Goal: Entertainment & Leisure: Consume media (video, audio)

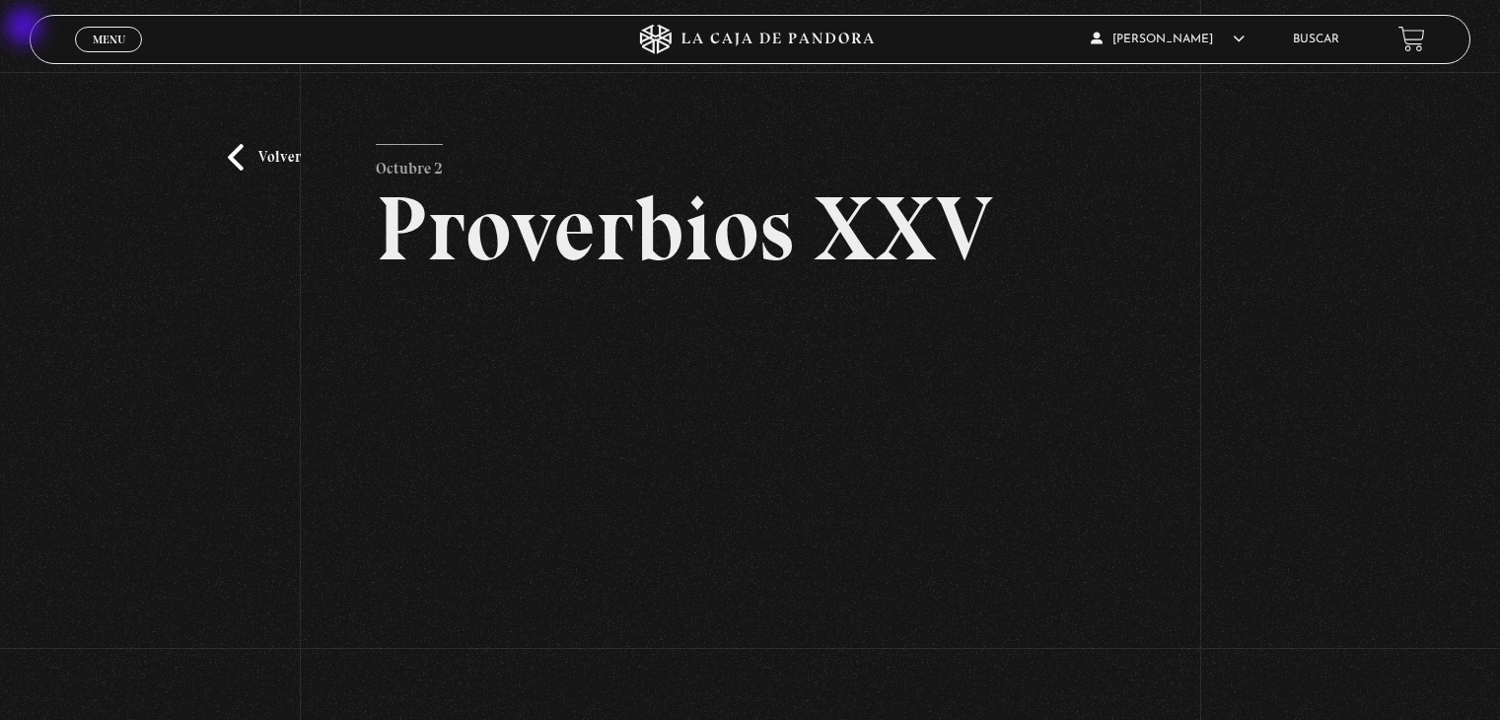
scroll to position [99, 0]
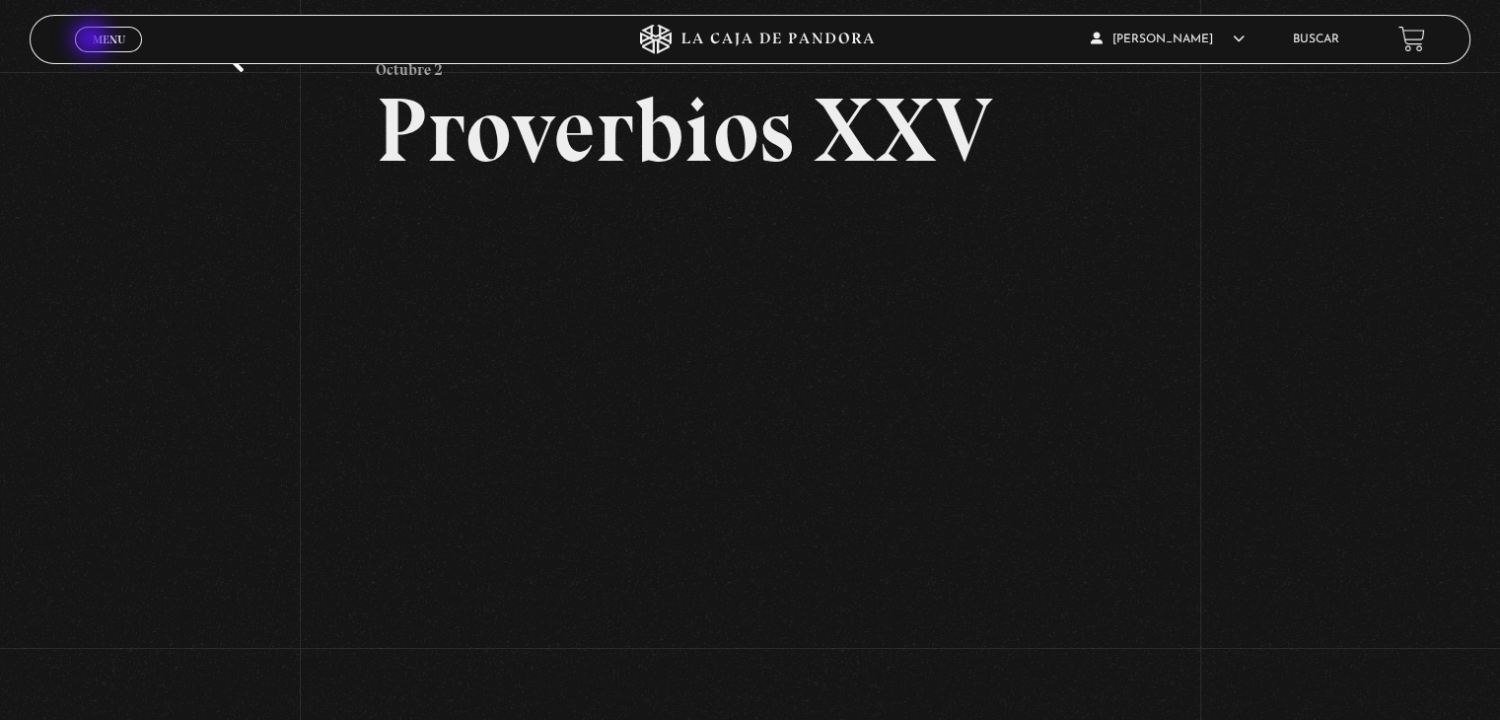
click at [93, 40] on span "Menu" at bounding box center [109, 40] width 33 height 12
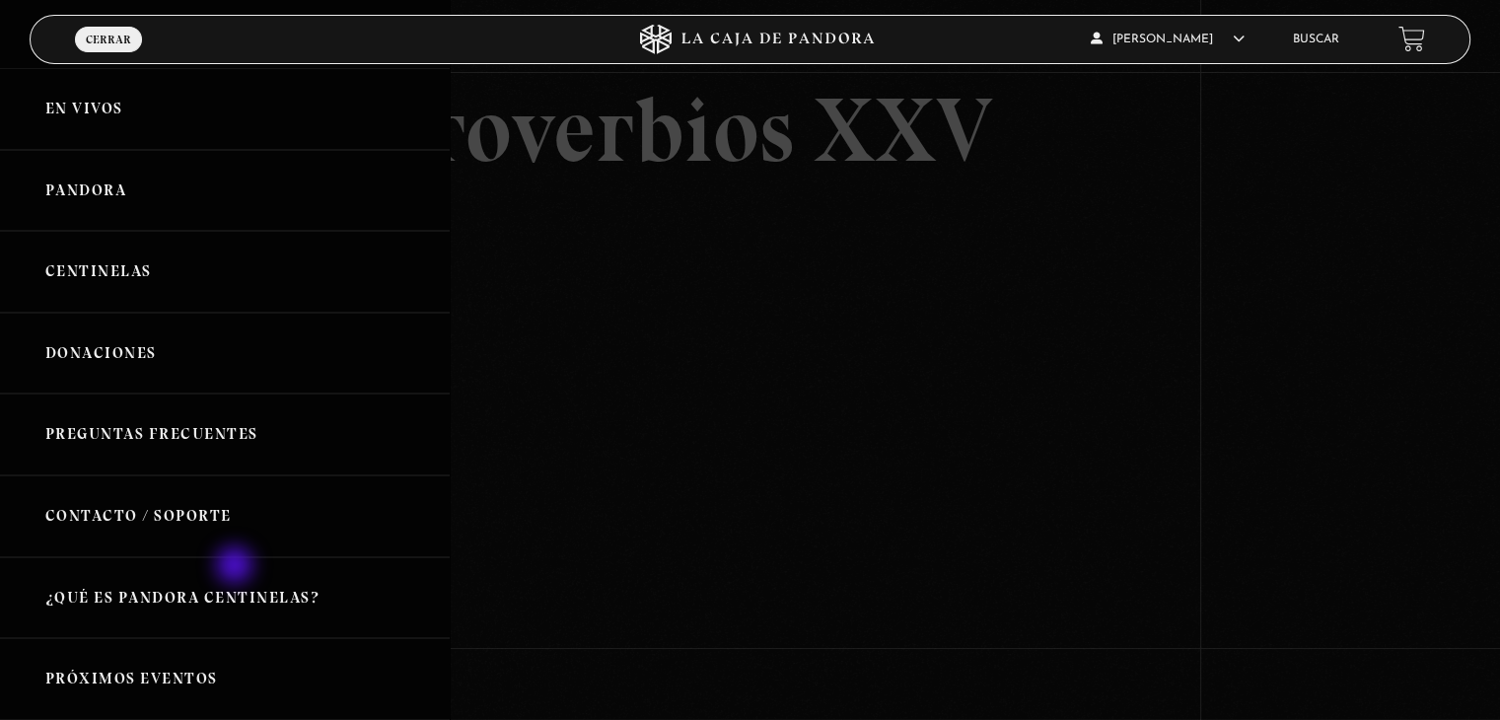
scroll to position [0, 0]
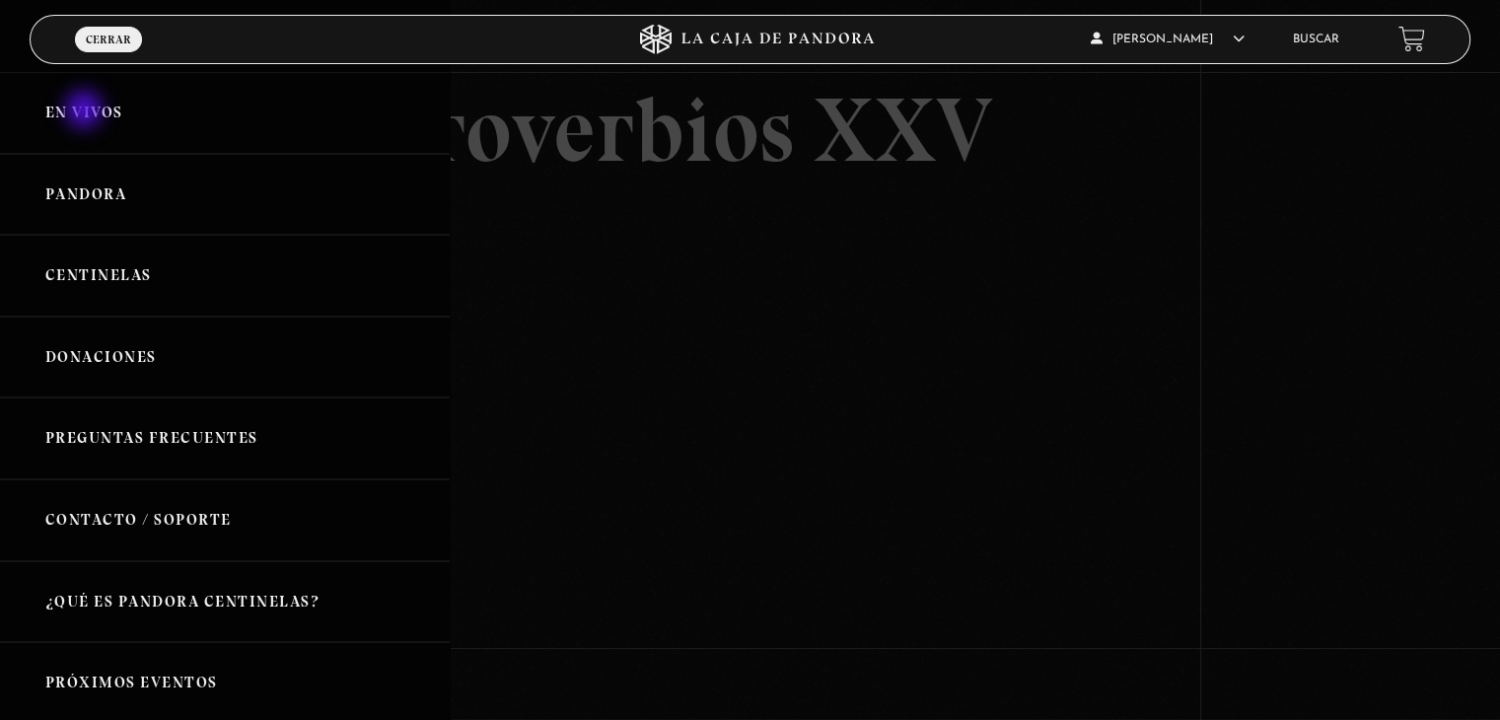
click at [86, 111] on link "En vivos" at bounding box center [225, 113] width 450 height 82
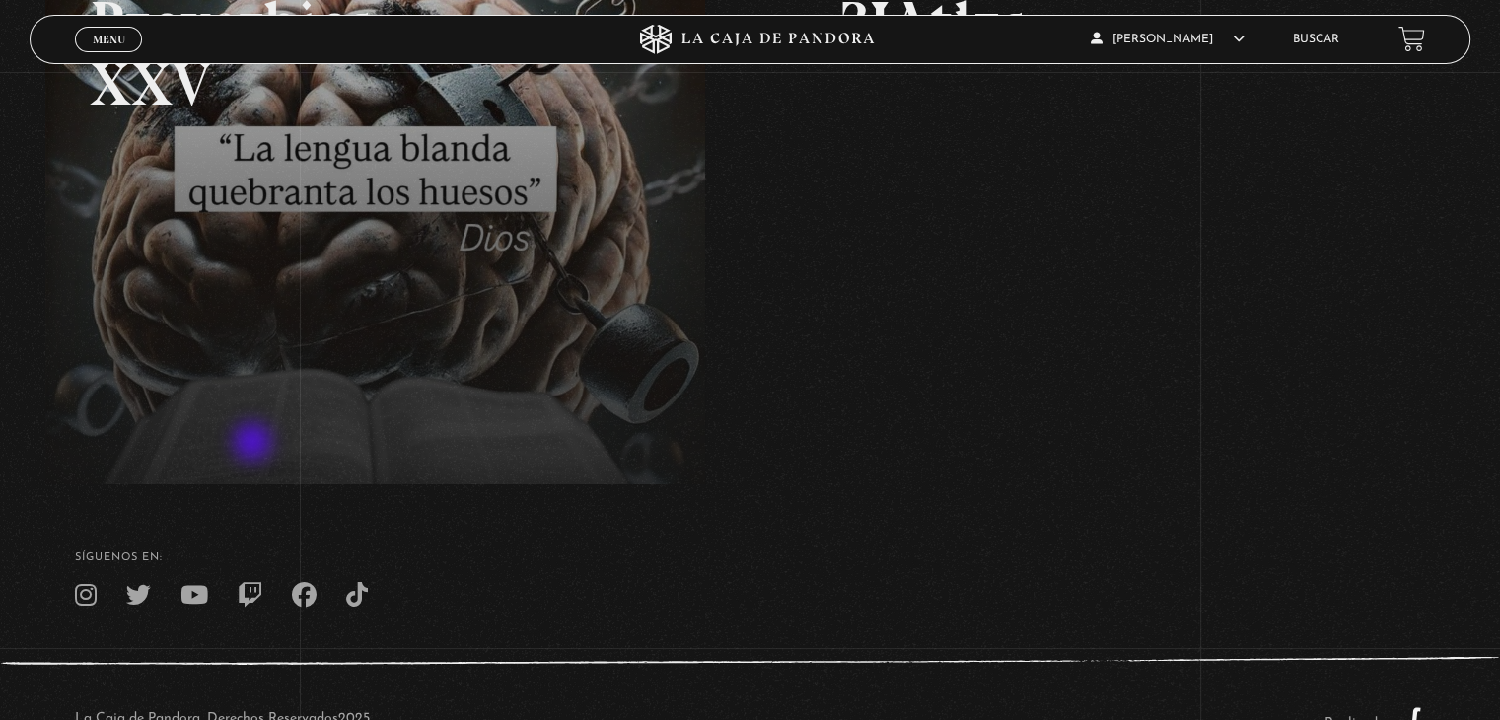
scroll to position [374, 0]
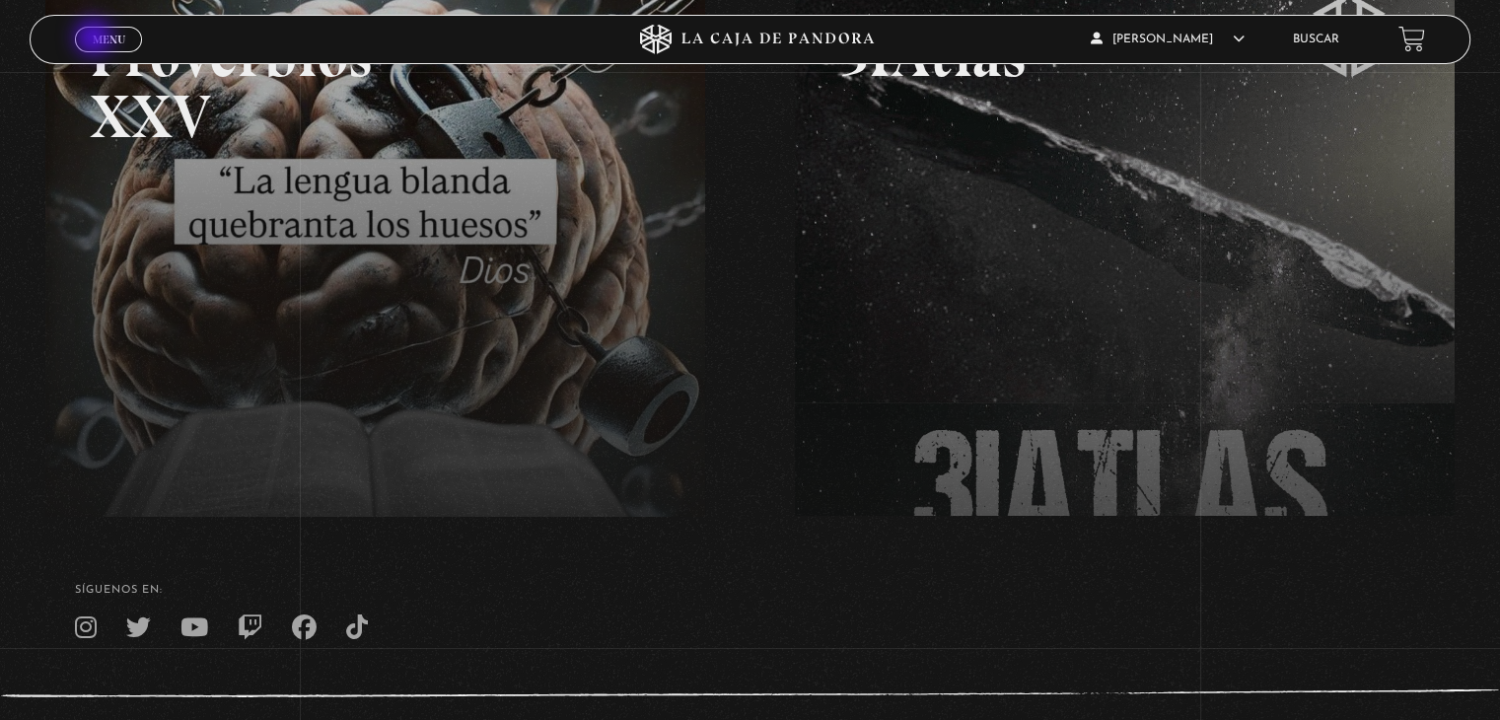
click at [96, 39] on span "Menu" at bounding box center [109, 40] width 33 height 12
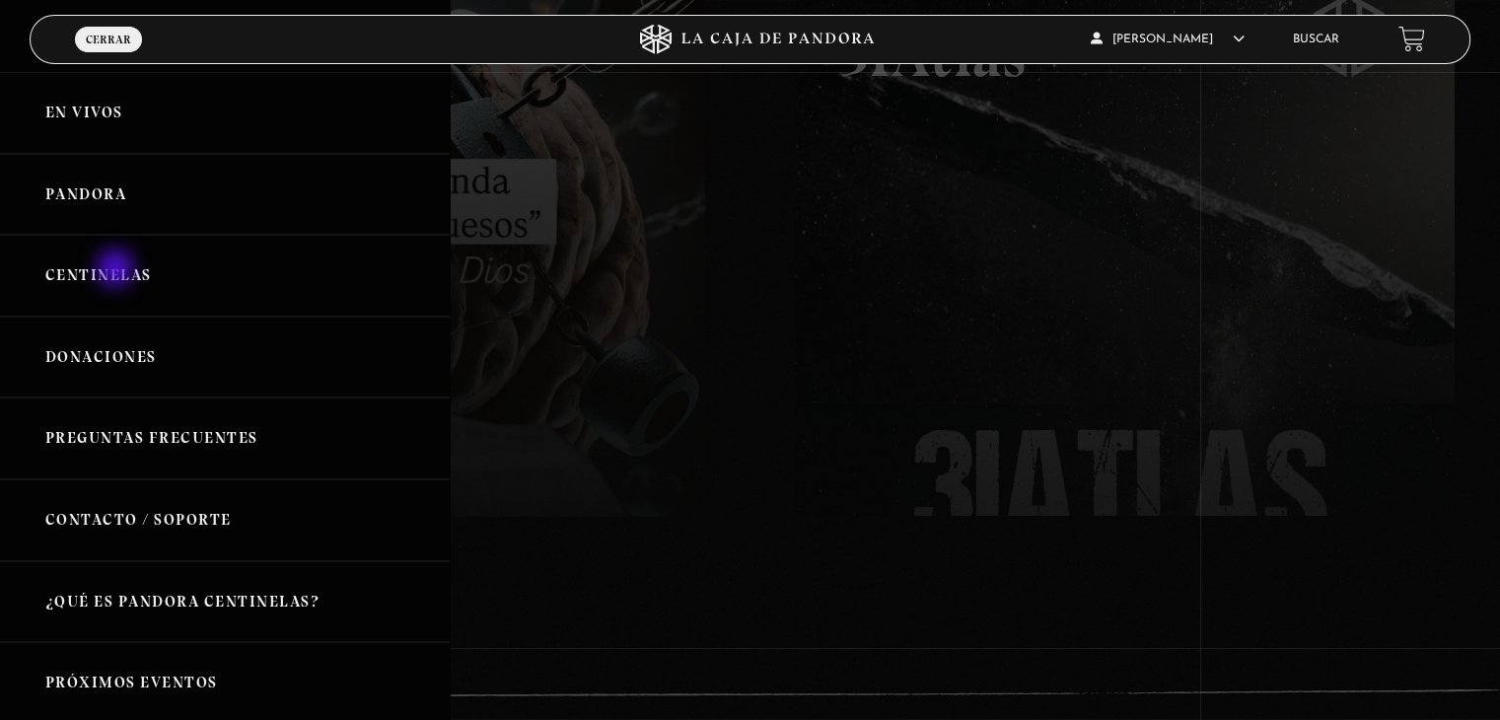
click at [117, 270] on link "Centinelas" at bounding box center [225, 276] width 450 height 82
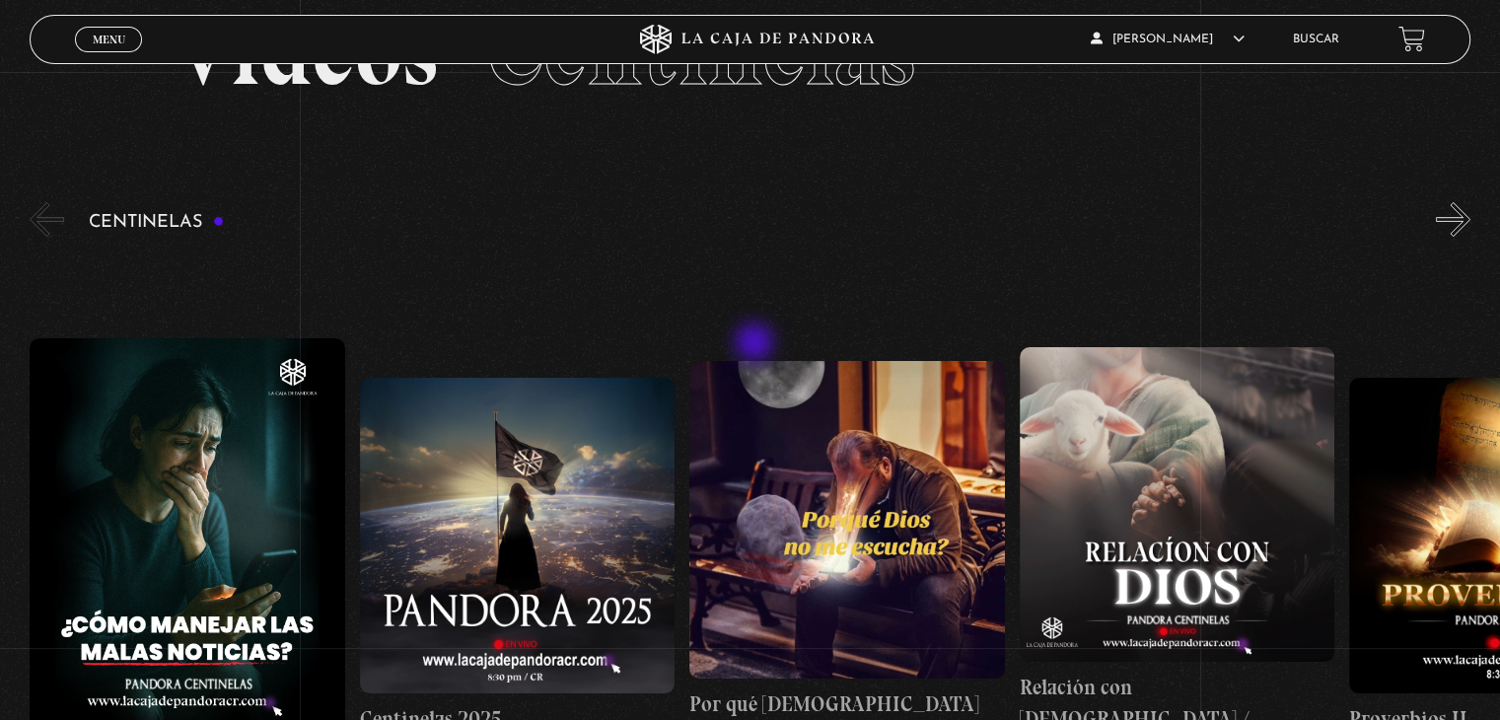
scroll to position [197, 0]
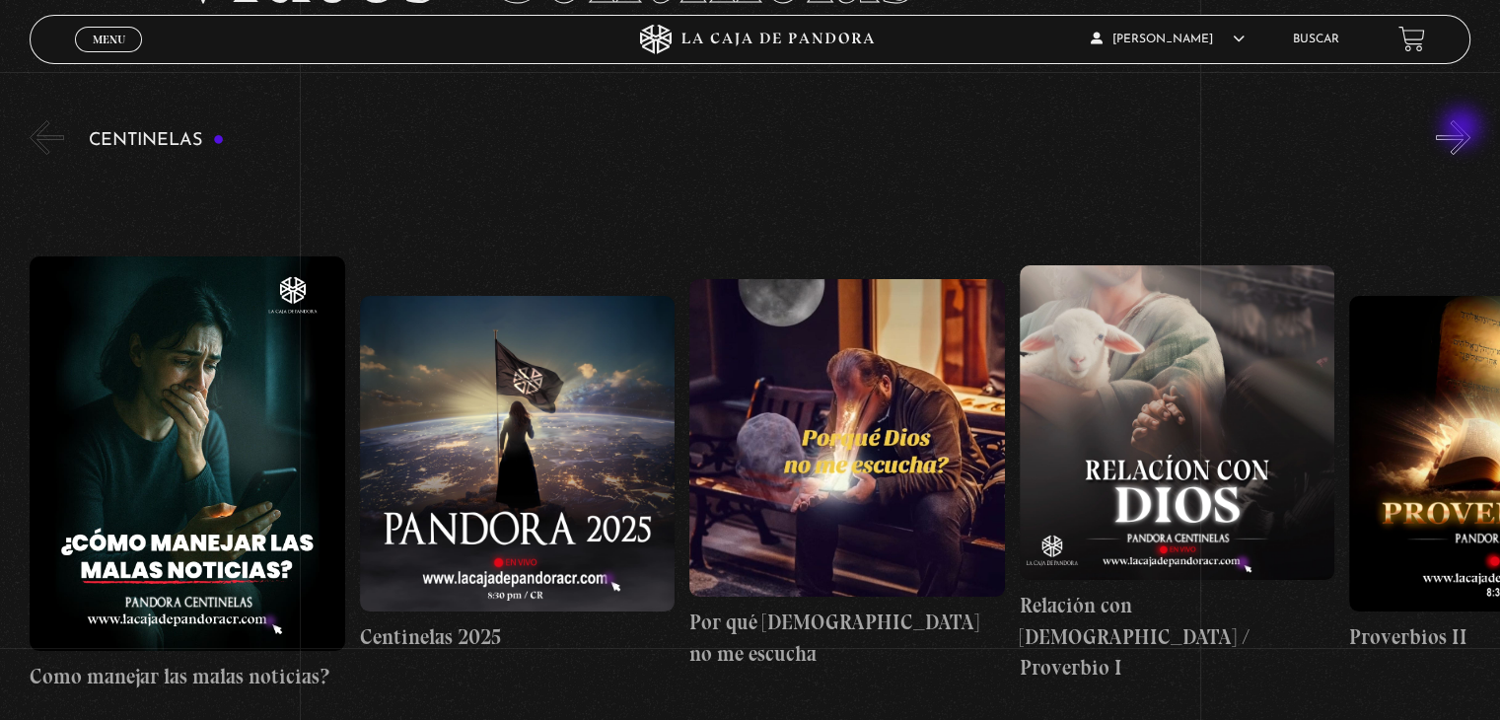
click at [1464, 129] on button "»" at bounding box center [1453, 137] width 35 height 35
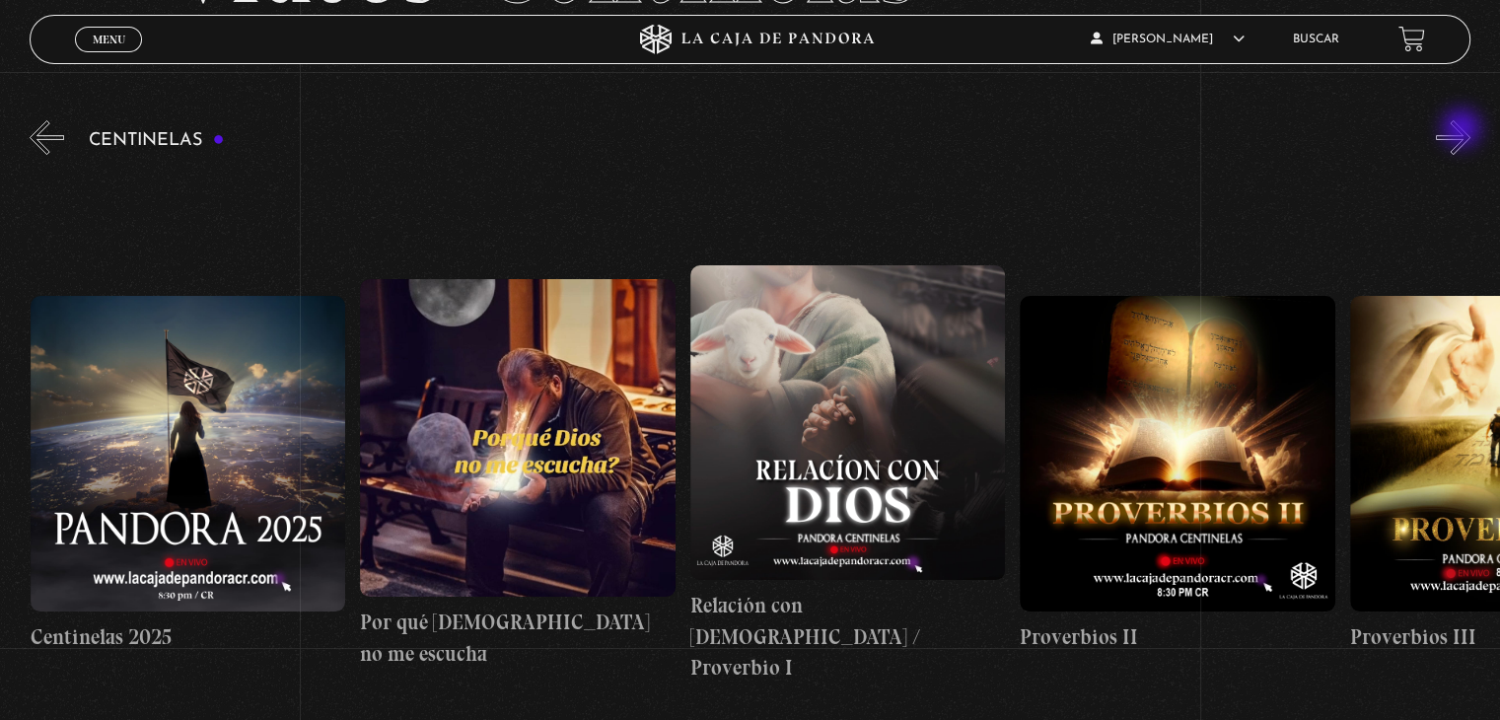
click at [1464, 130] on button "»" at bounding box center [1453, 137] width 35 height 35
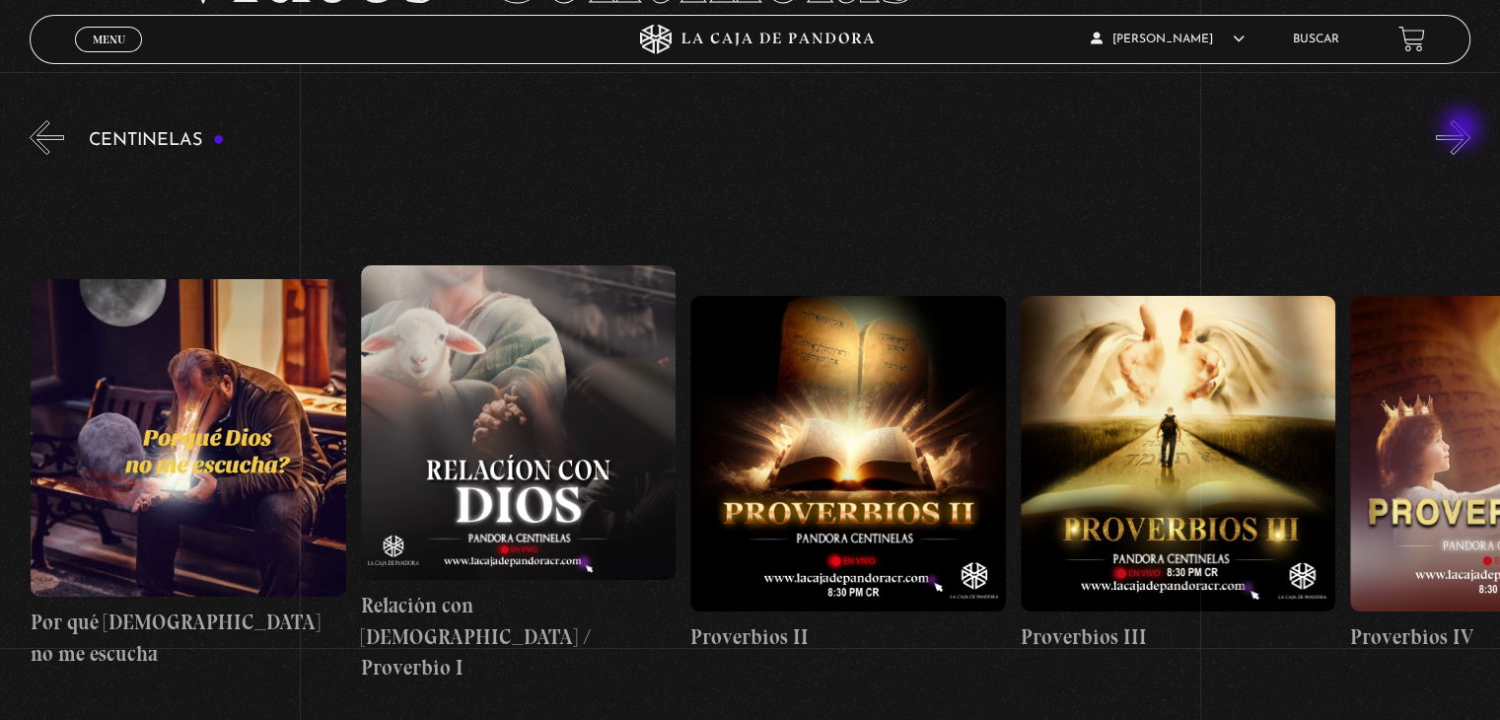
click at [1464, 130] on button "»" at bounding box center [1453, 137] width 35 height 35
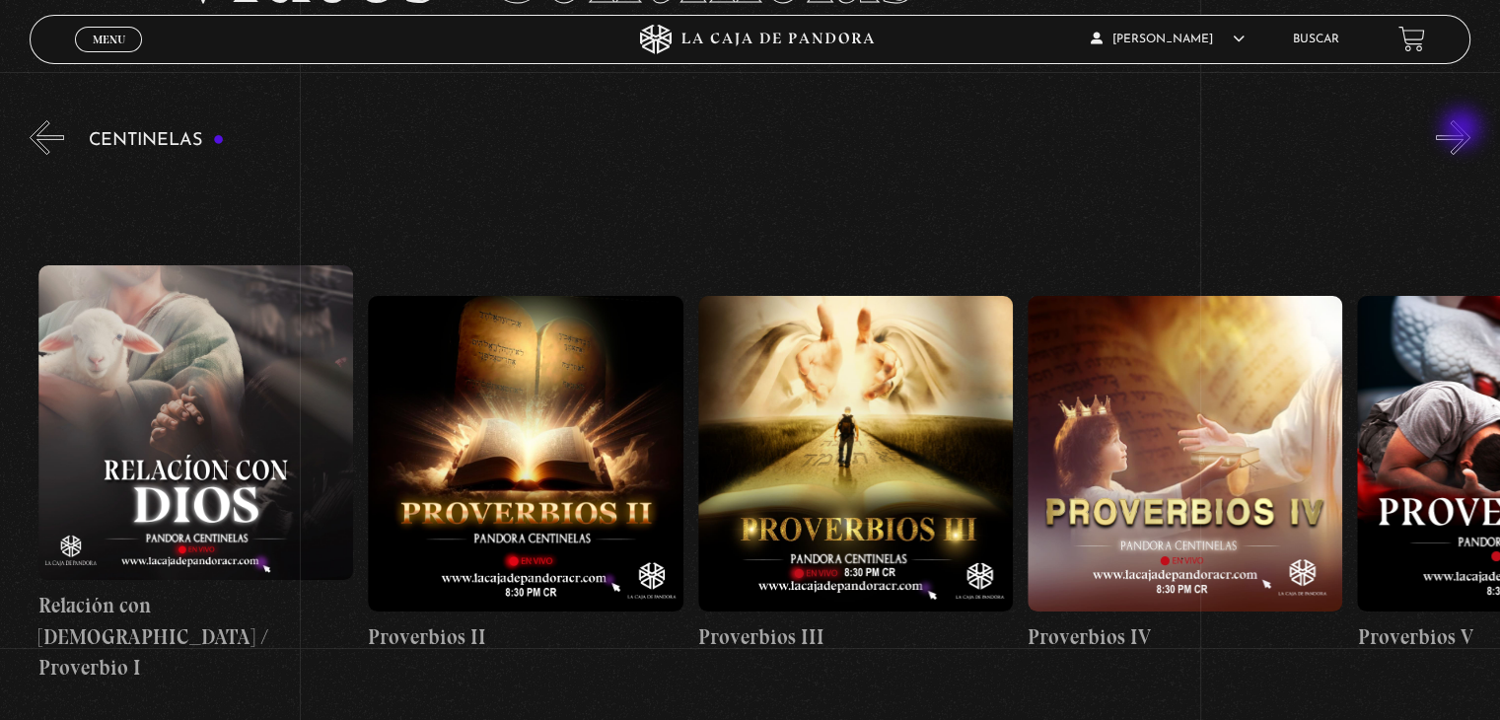
click at [1464, 130] on button "»" at bounding box center [1453, 137] width 35 height 35
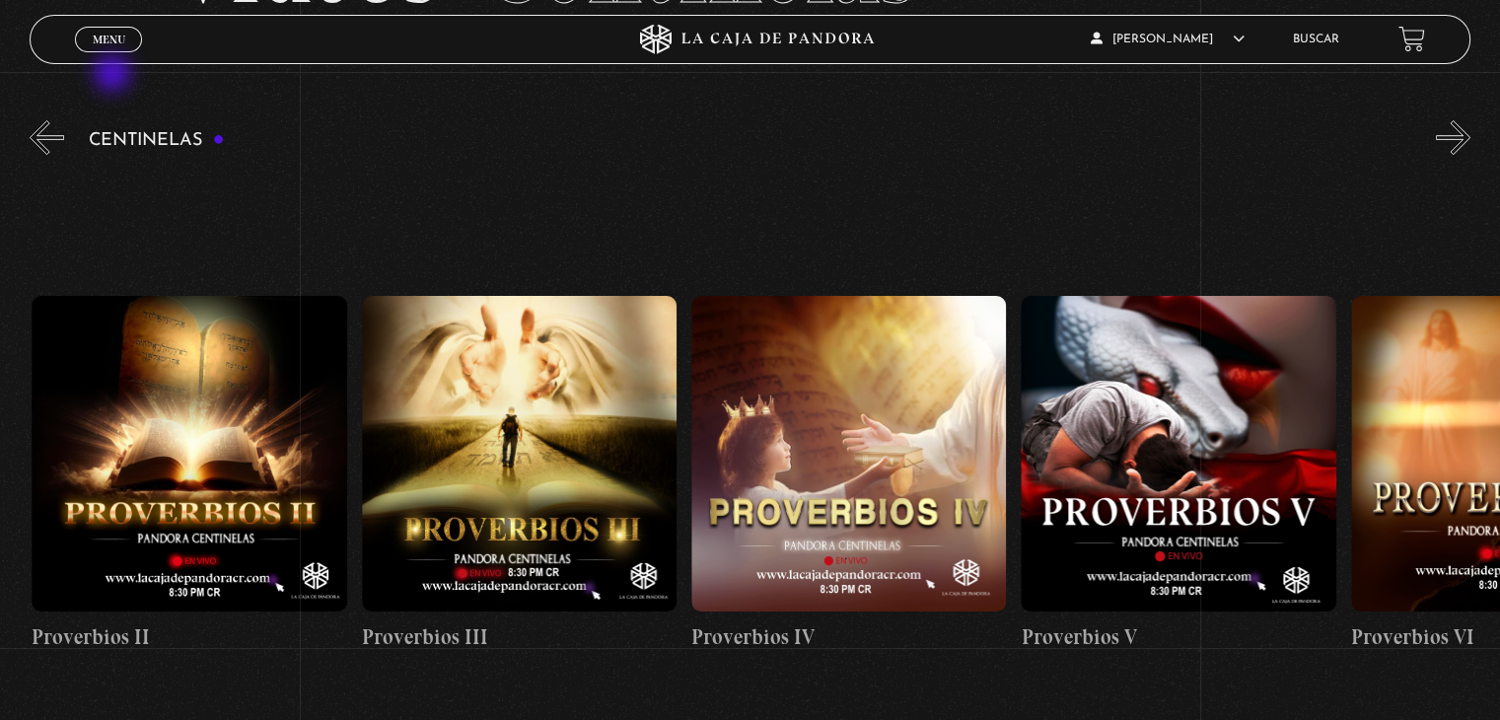
scroll to position [0, 1319]
click at [109, 34] on span "Menu" at bounding box center [109, 40] width 33 height 12
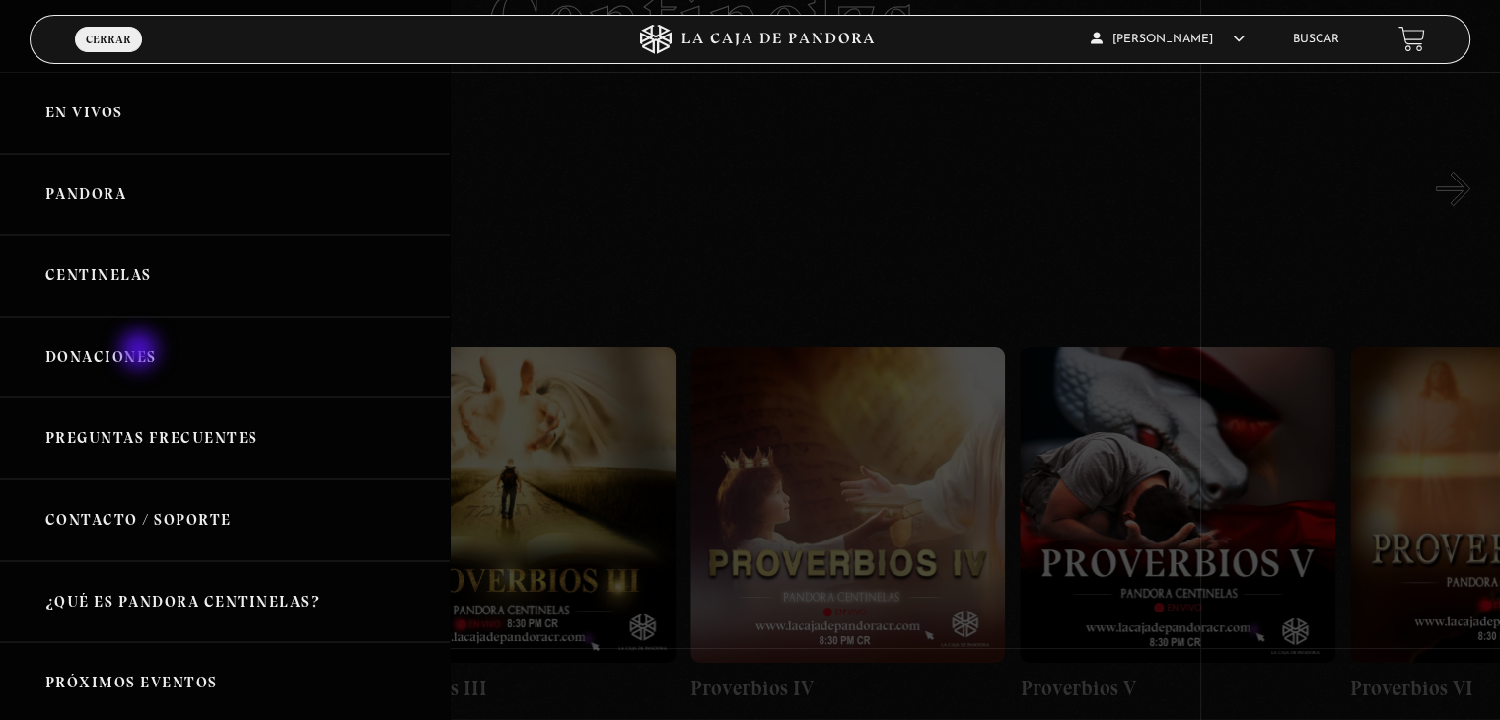
scroll to position [99, 0]
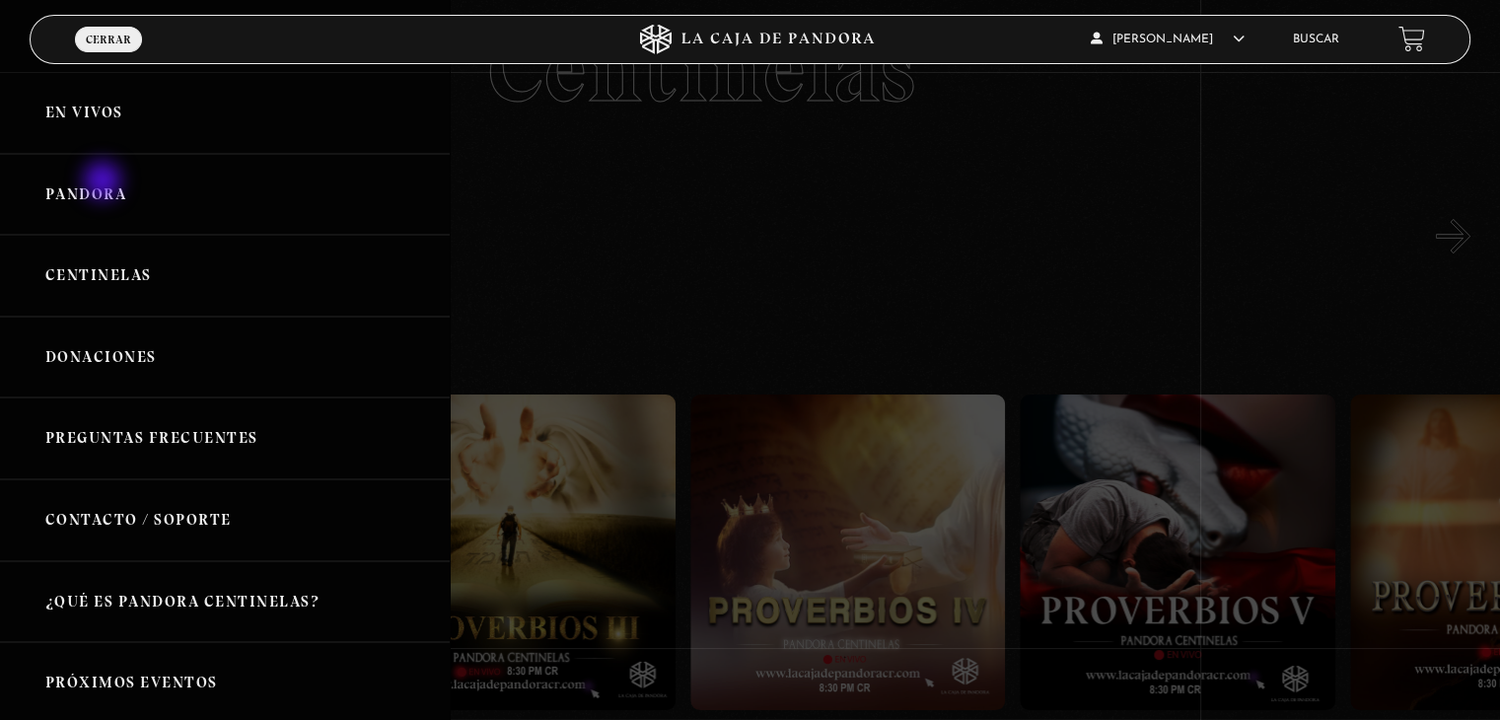
click at [105, 182] on link "Pandora" at bounding box center [225, 195] width 450 height 82
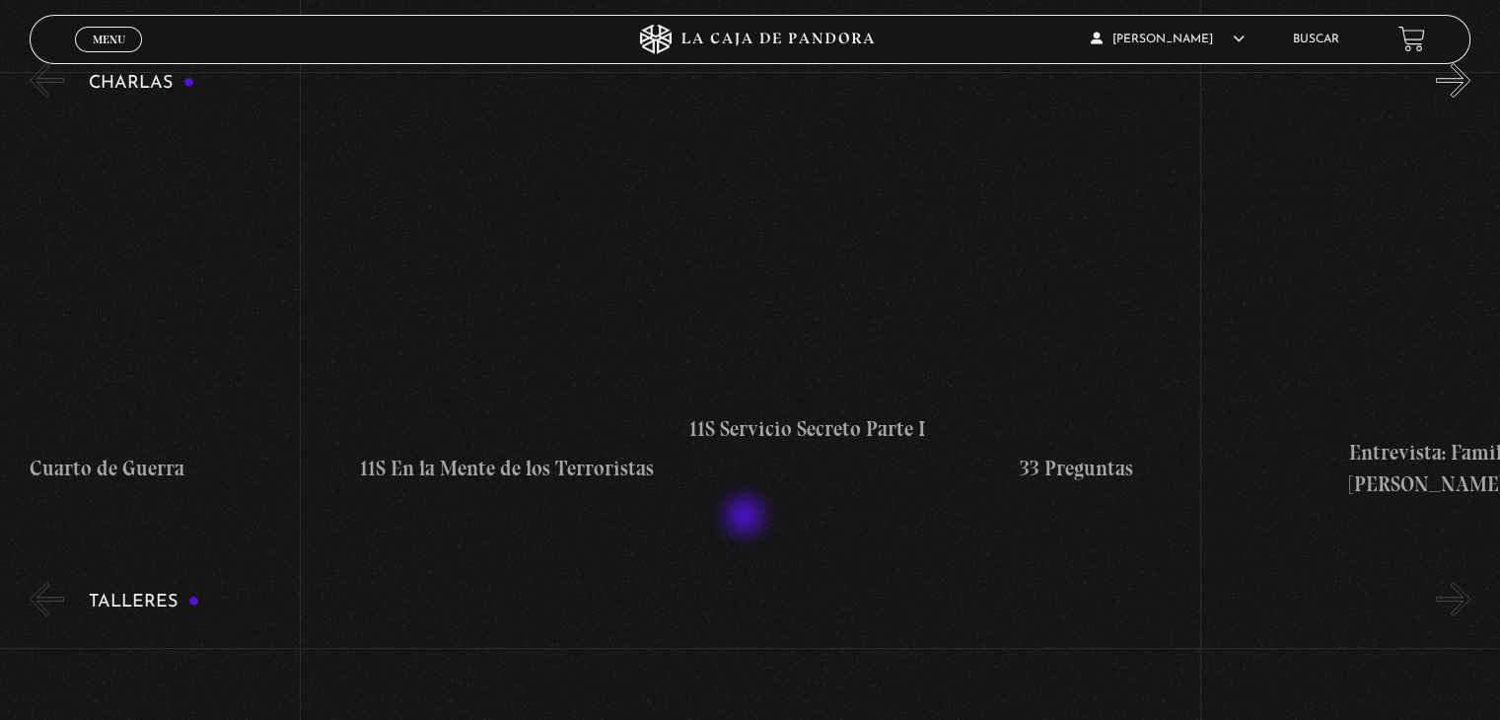
scroll to position [197, 0]
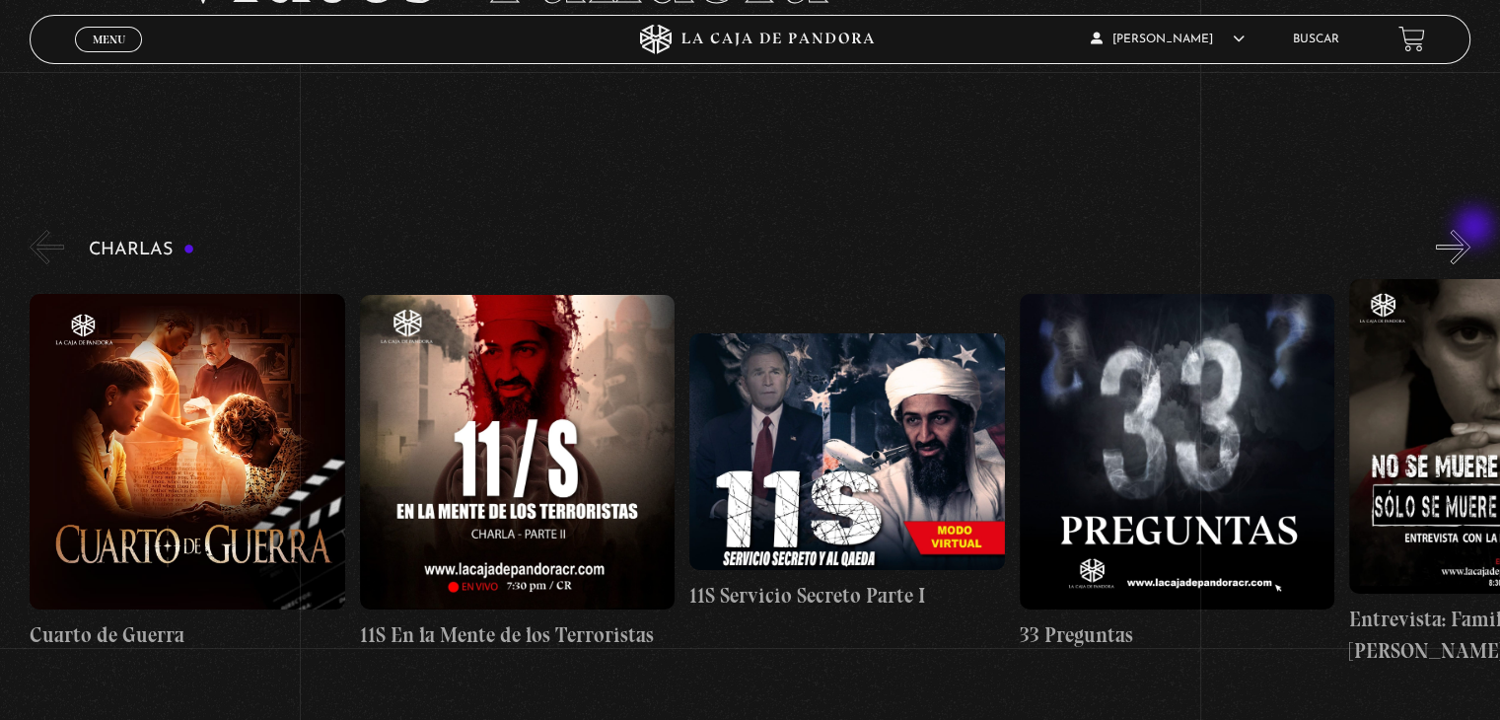
click at [1471, 230] on button "»" at bounding box center [1453, 247] width 35 height 35
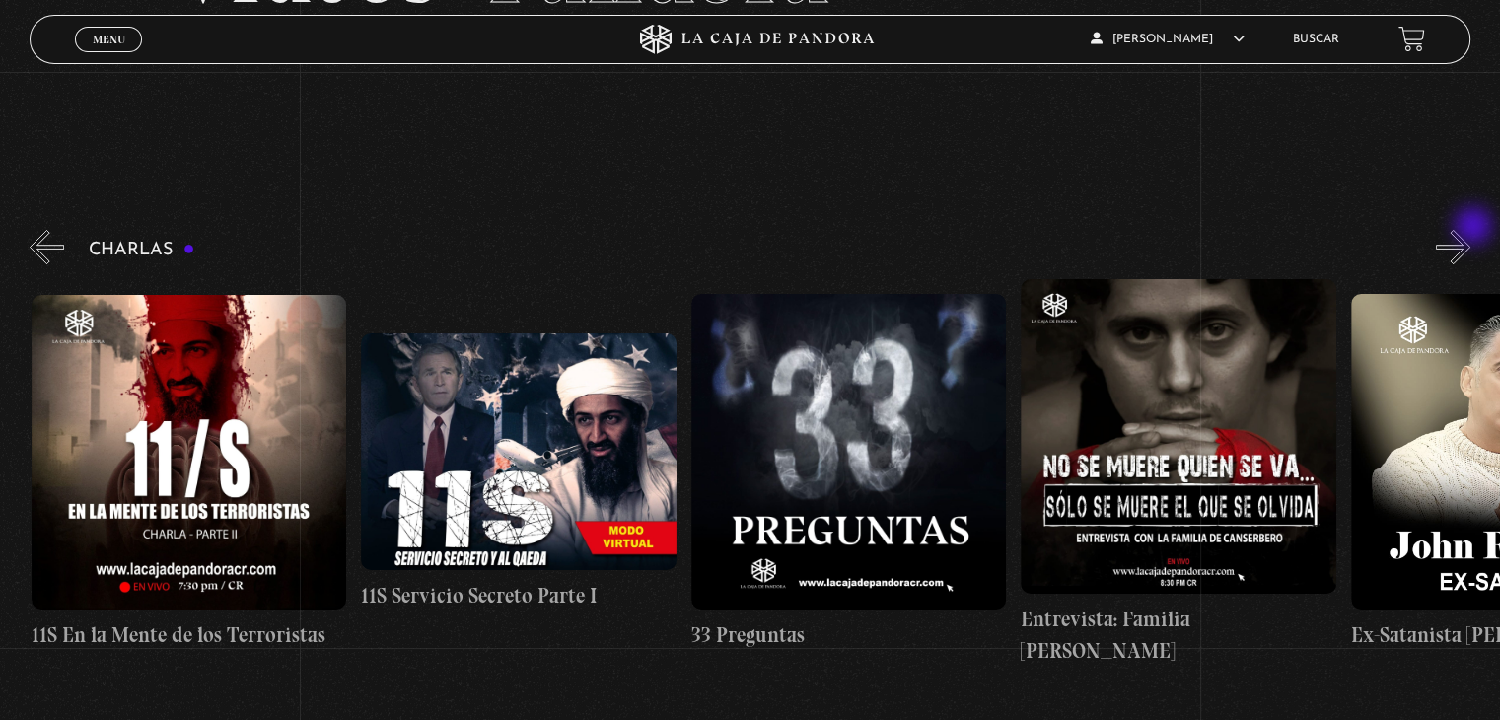
click at [1471, 230] on button "»" at bounding box center [1453, 247] width 35 height 35
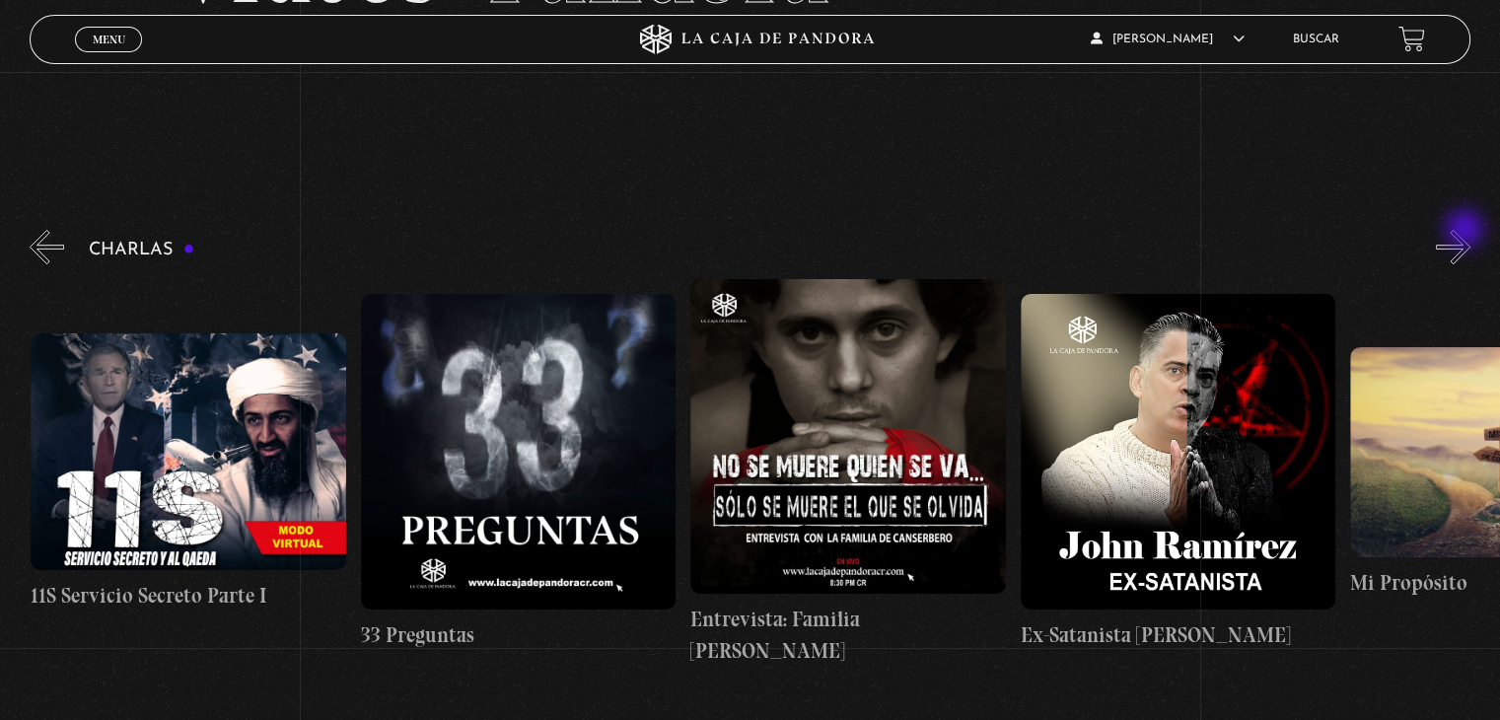
click at [1462, 234] on button "»" at bounding box center [1453, 247] width 35 height 35
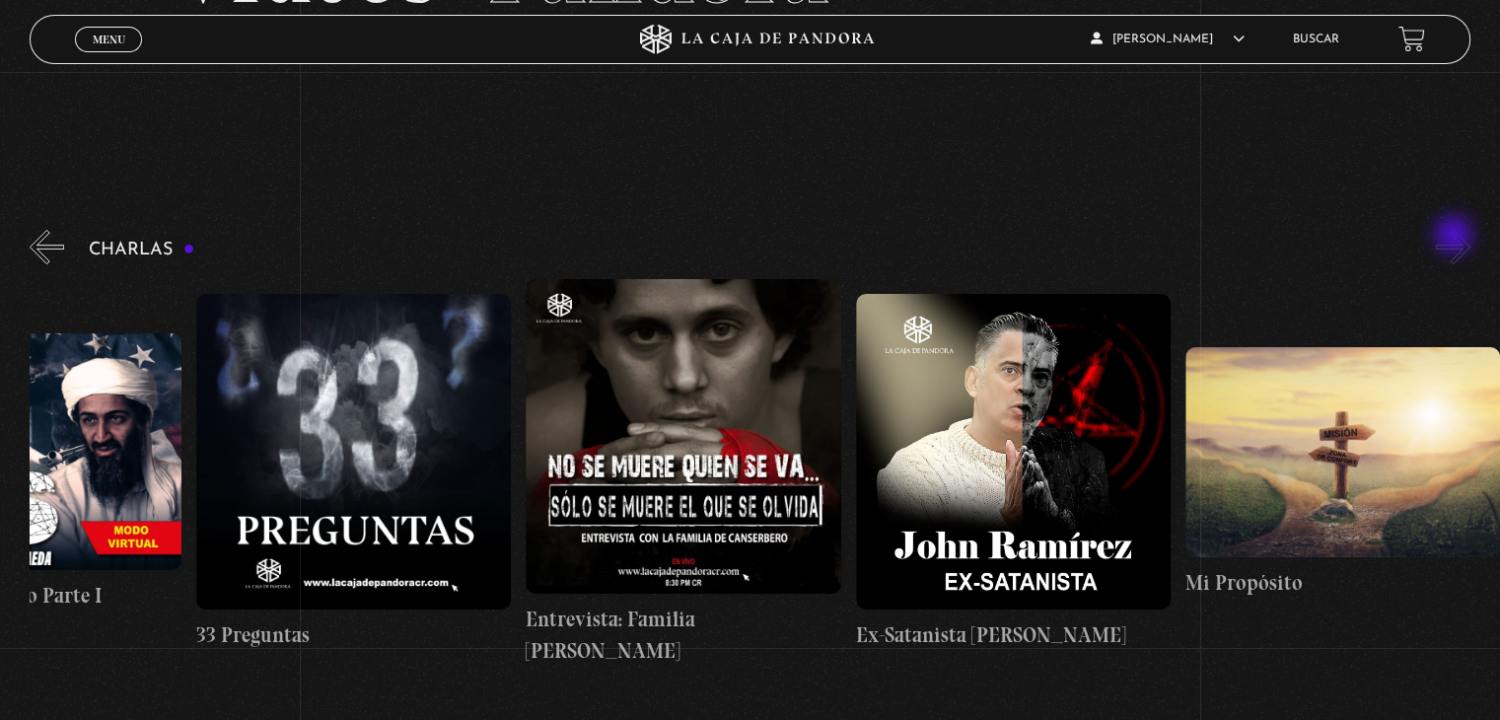
scroll to position [0, 824]
click at [1456, 237] on button "»" at bounding box center [1453, 247] width 35 height 35
click at [1460, 244] on button "»" at bounding box center [1453, 247] width 35 height 35
click at [54, 246] on button "«" at bounding box center [47, 247] width 35 height 35
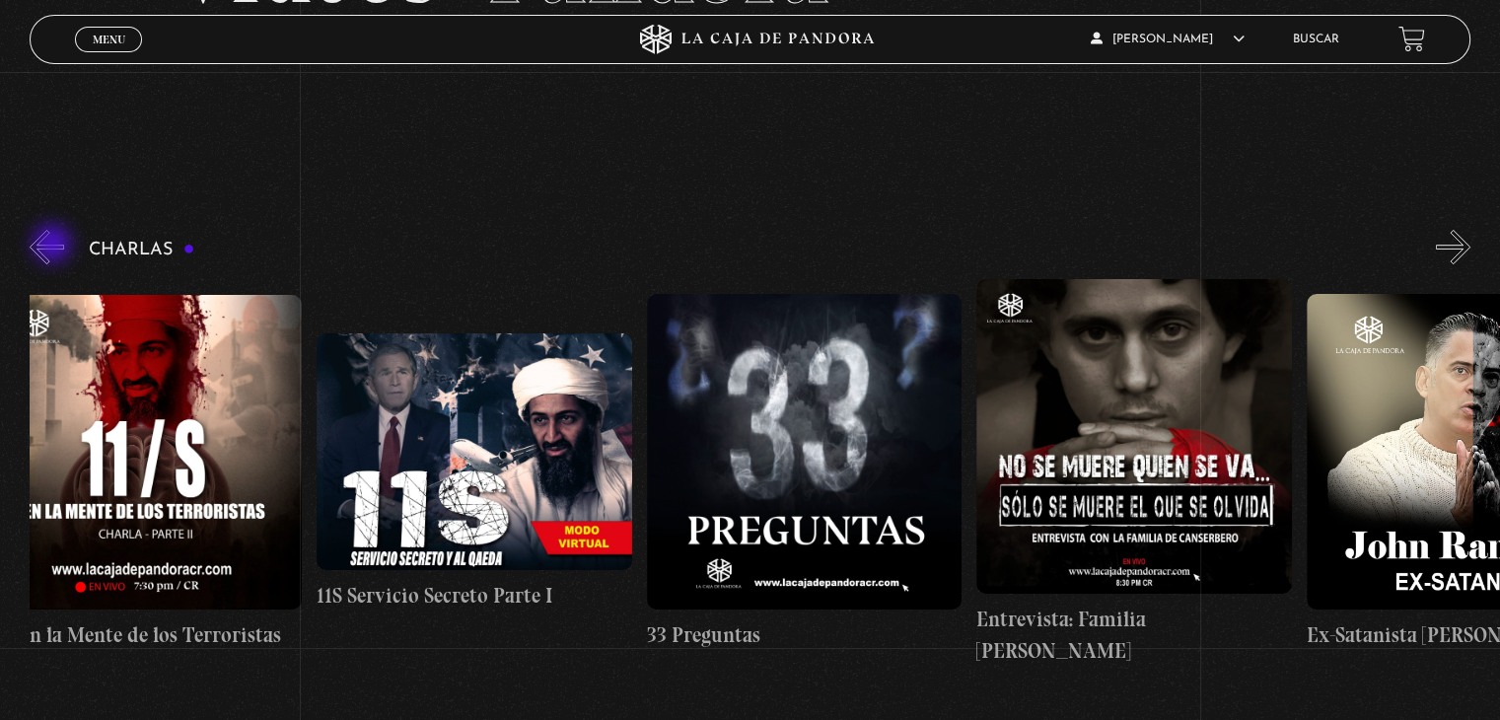
click at [54, 246] on button "«" at bounding box center [47, 247] width 35 height 35
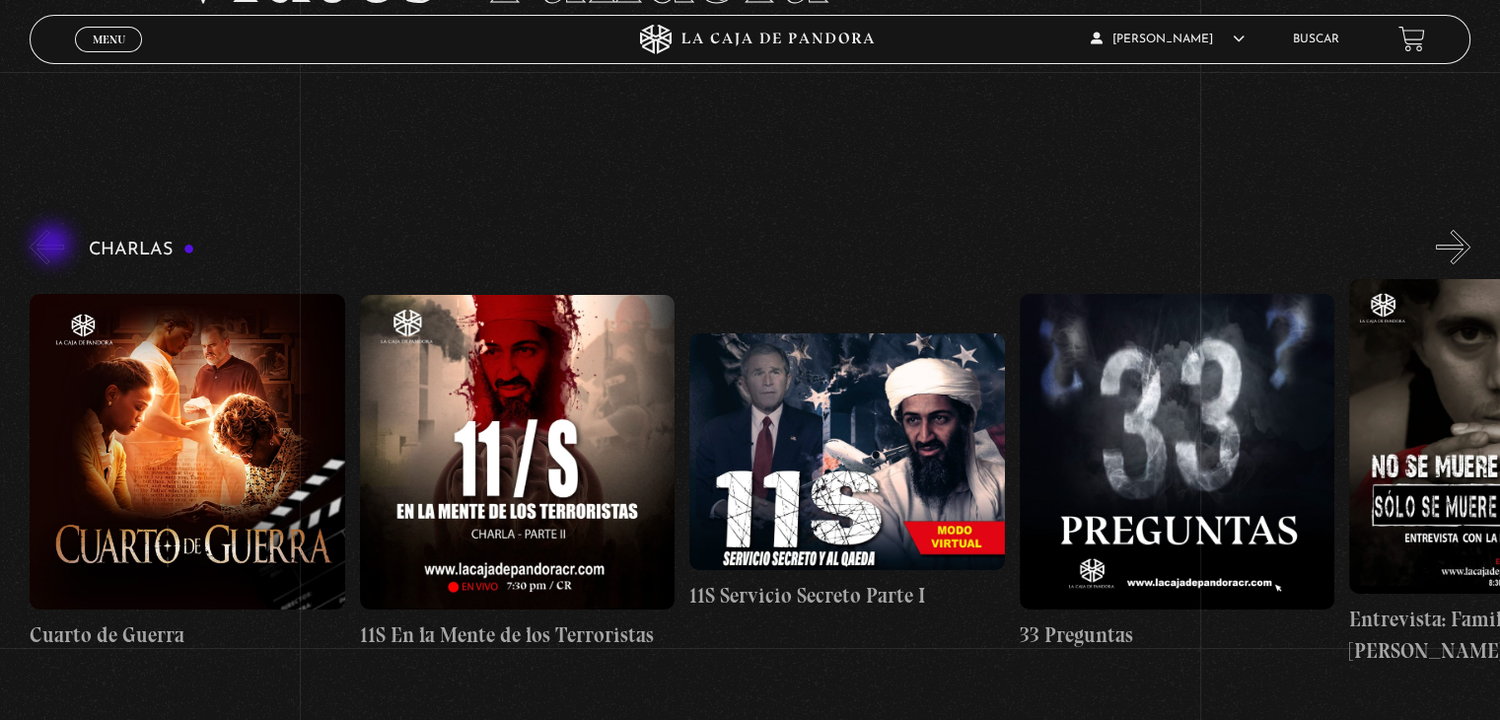
scroll to position [0, 0]
click at [54, 246] on button "«" at bounding box center [47, 247] width 35 height 35
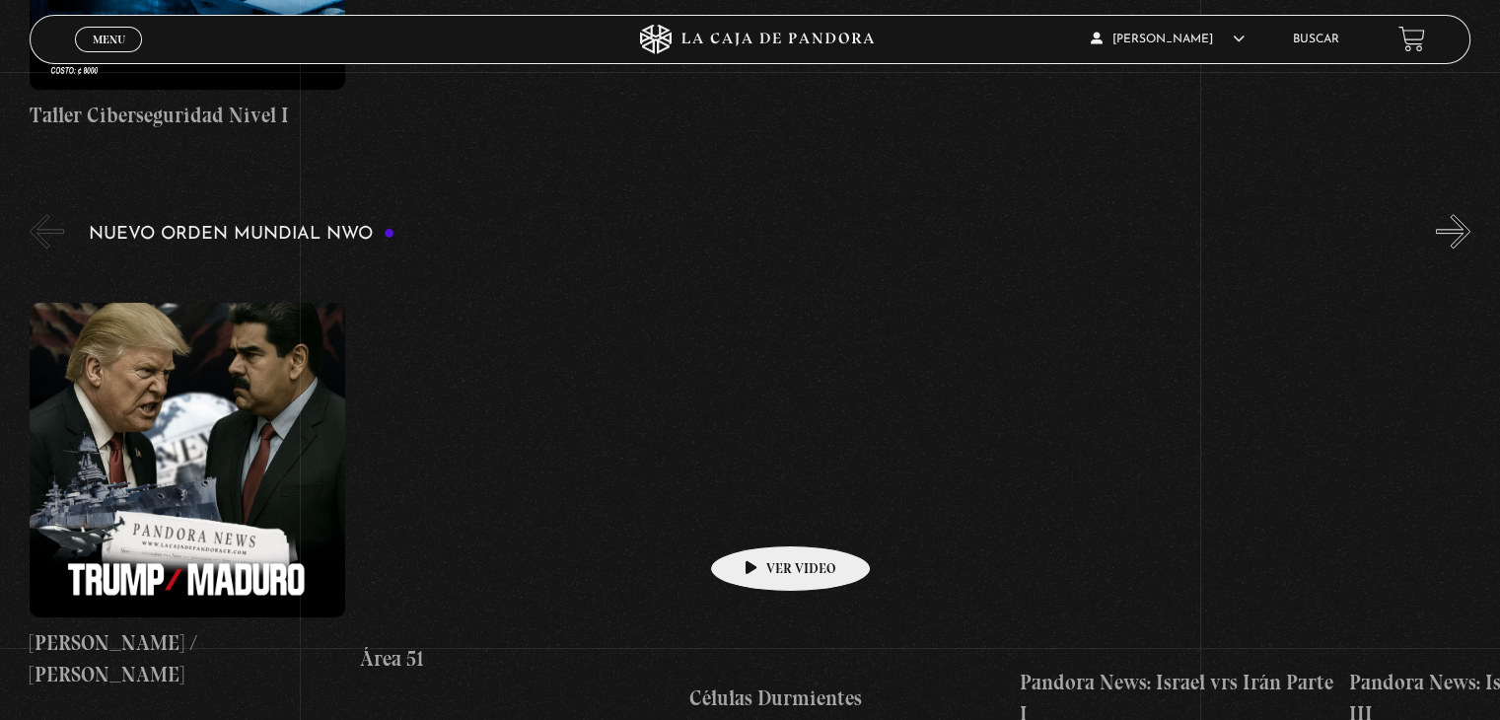
scroll to position [1282, 0]
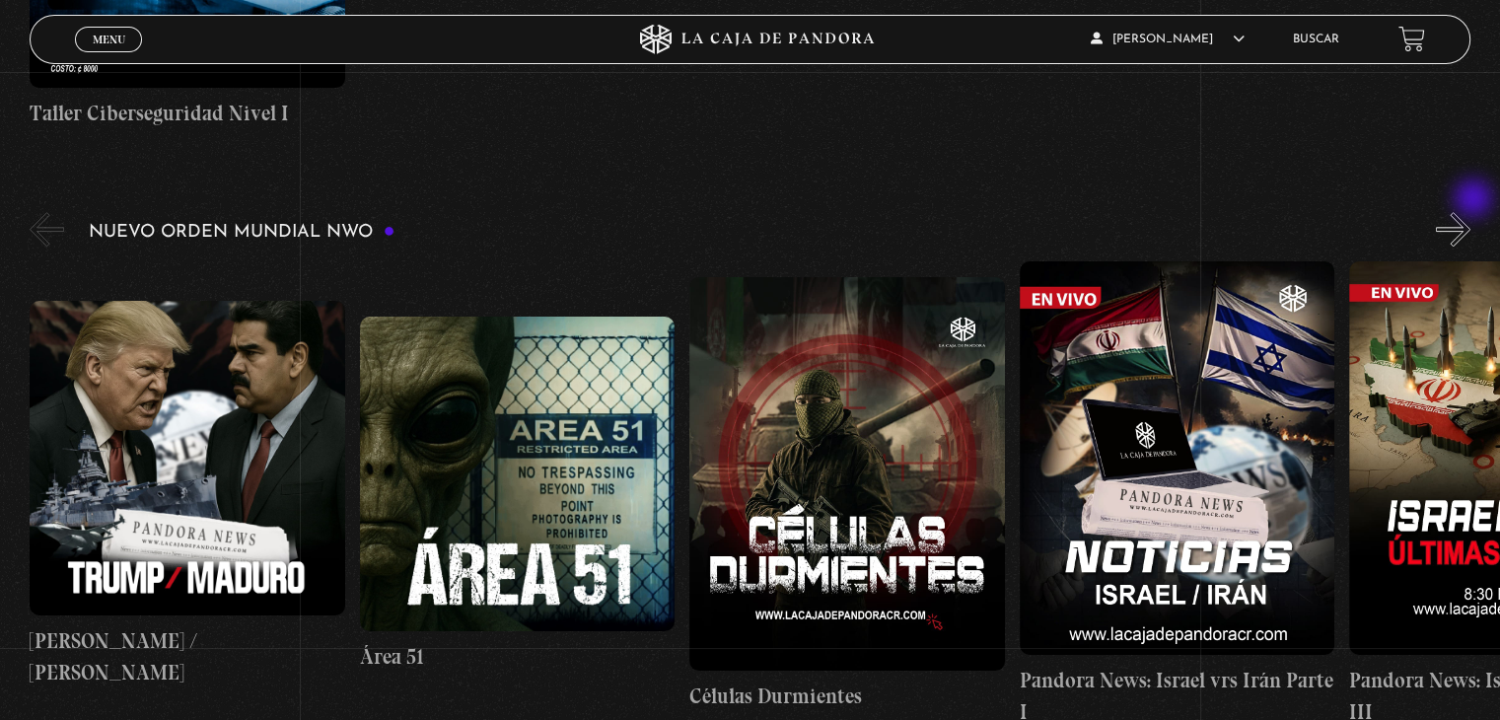
click at [1471, 212] on button "»" at bounding box center [1453, 229] width 35 height 35
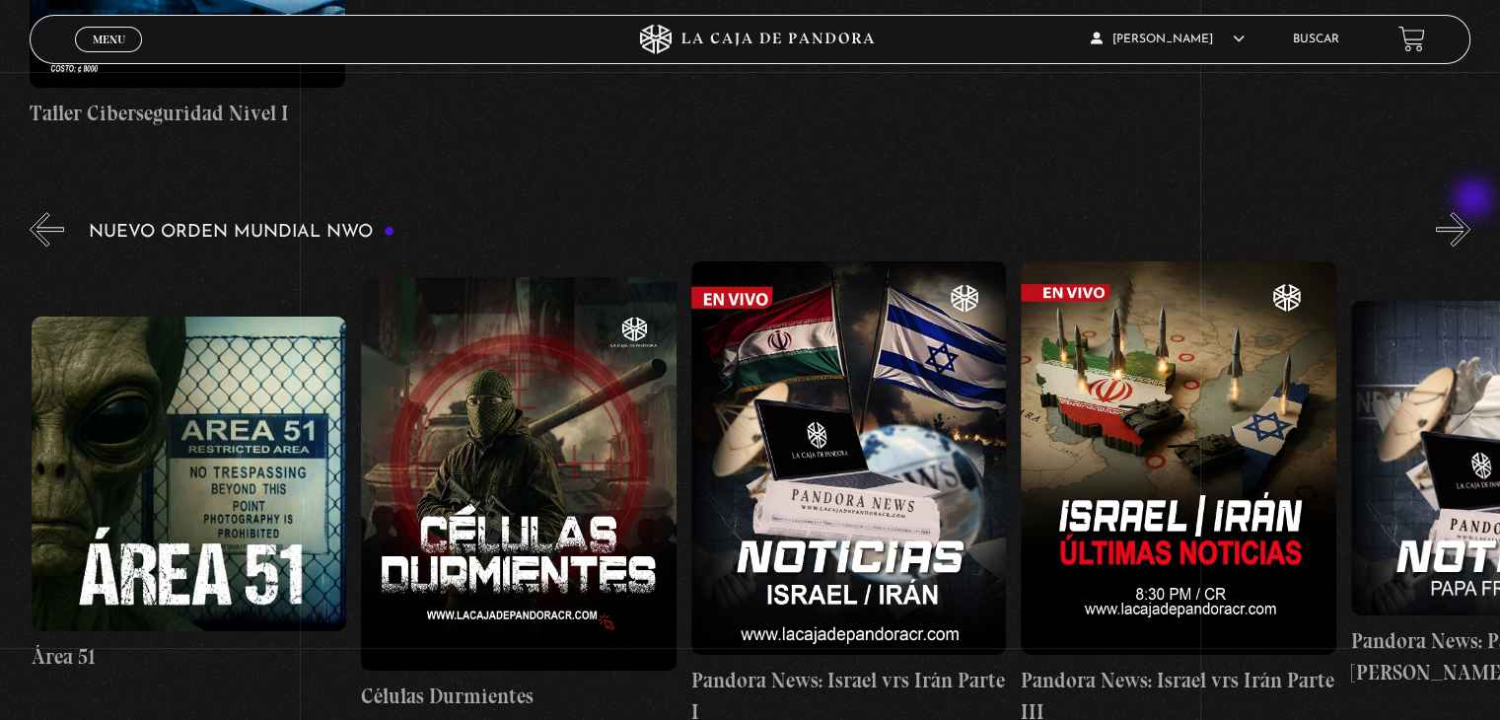
scroll to position [0, 329]
click at [1471, 212] on button "»" at bounding box center [1453, 229] width 35 height 35
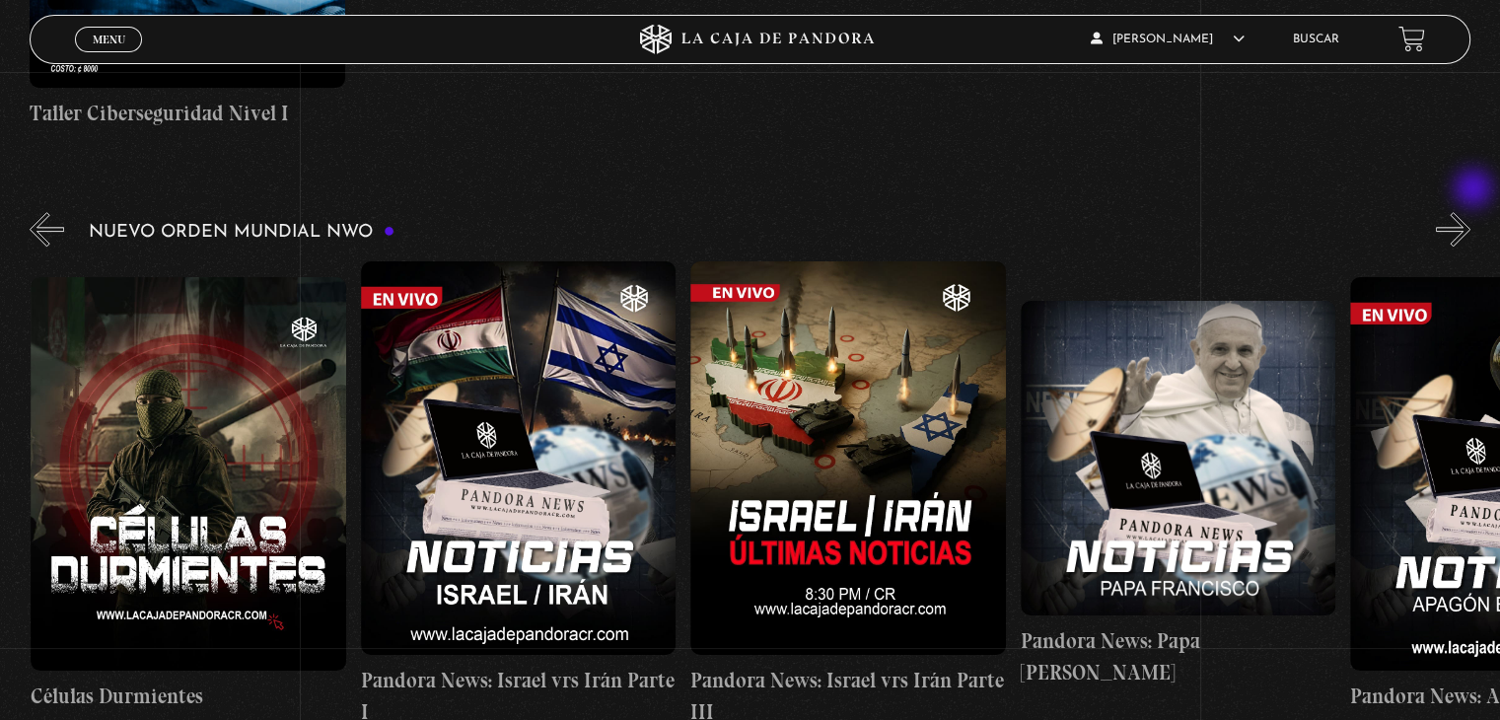
scroll to position [0, 659]
click at [1471, 212] on button "»" at bounding box center [1453, 229] width 35 height 35
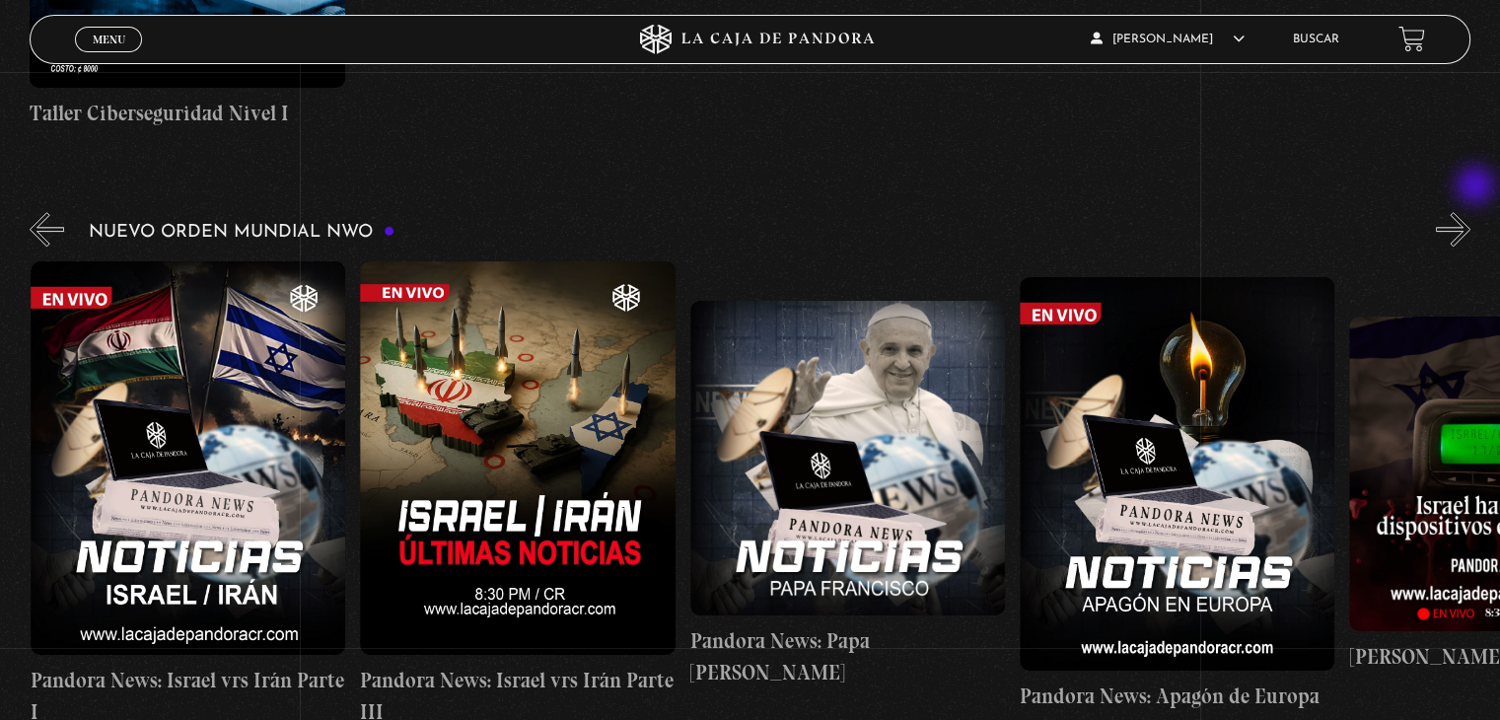
click at [1471, 212] on button "»" at bounding box center [1453, 229] width 35 height 35
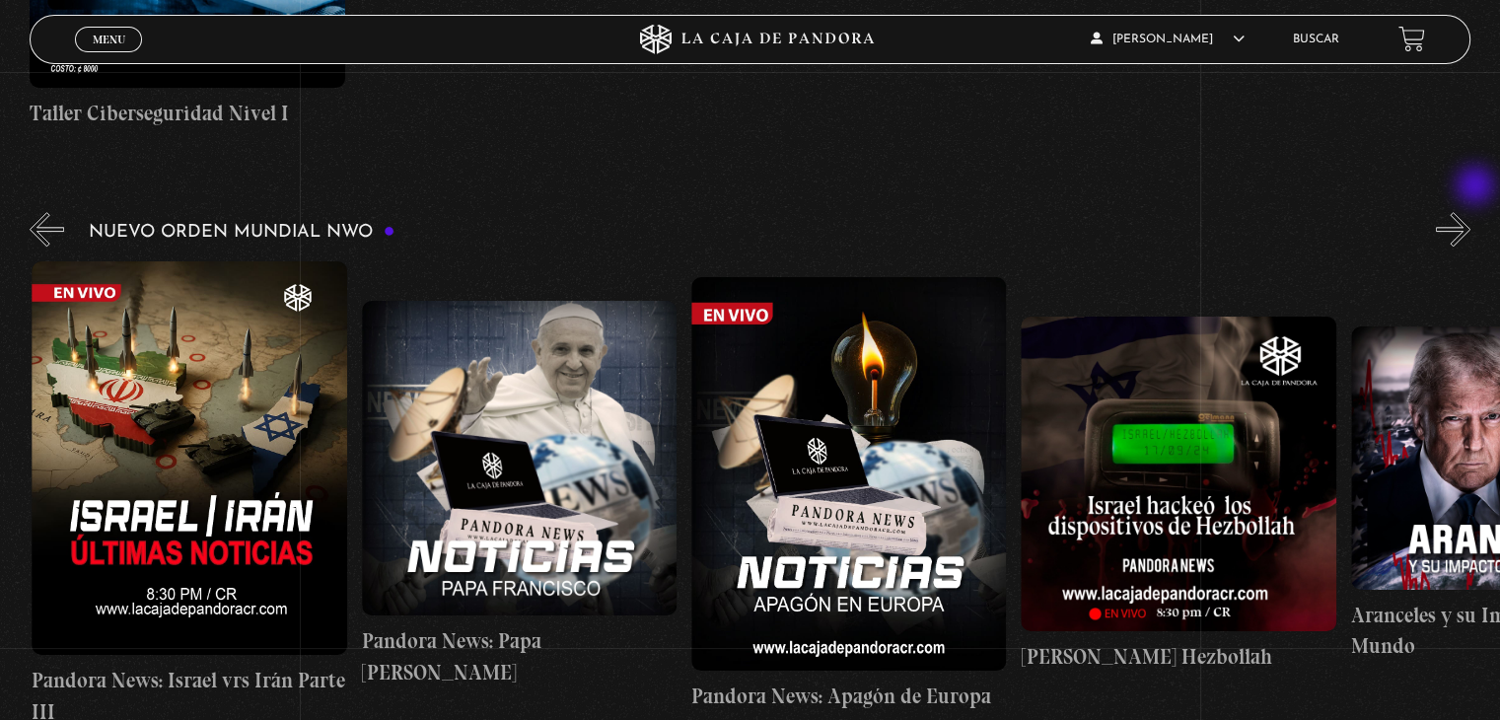
scroll to position [0, 1319]
click at [1469, 212] on button "»" at bounding box center [1453, 229] width 35 height 35
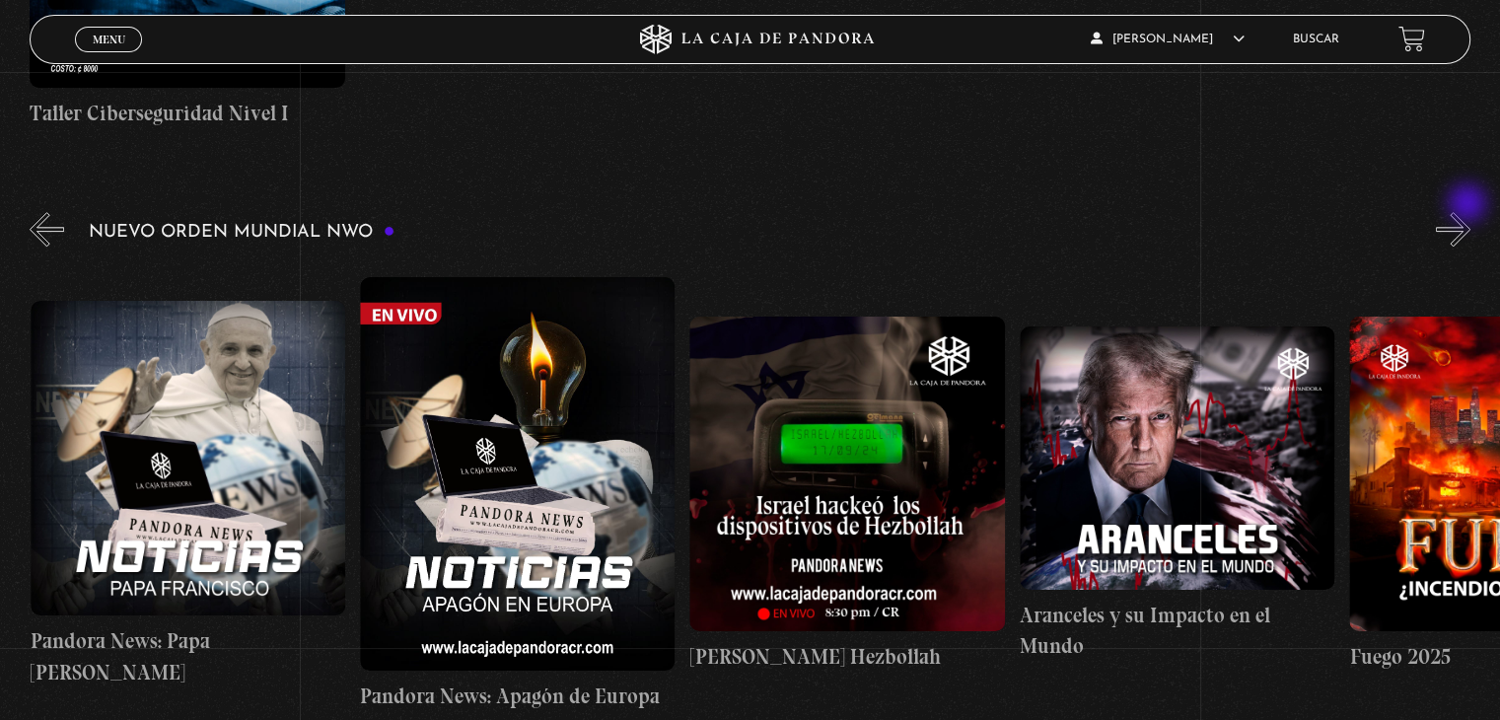
click at [1470, 212] on button "»" at bounding box center [1453, 229] width 35 height 35
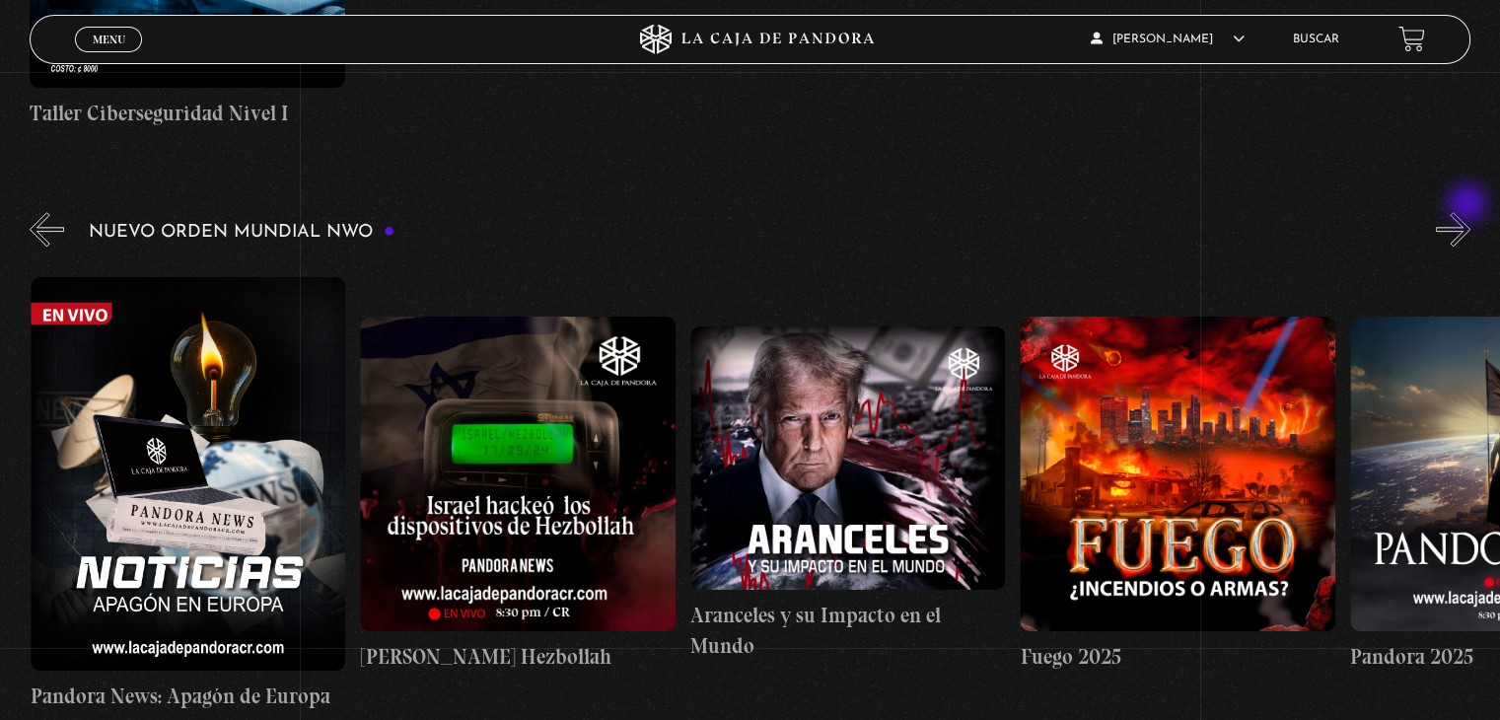
click at [1470, 212] on button "»" at bounding box center [1453, 229] width 35 height 35
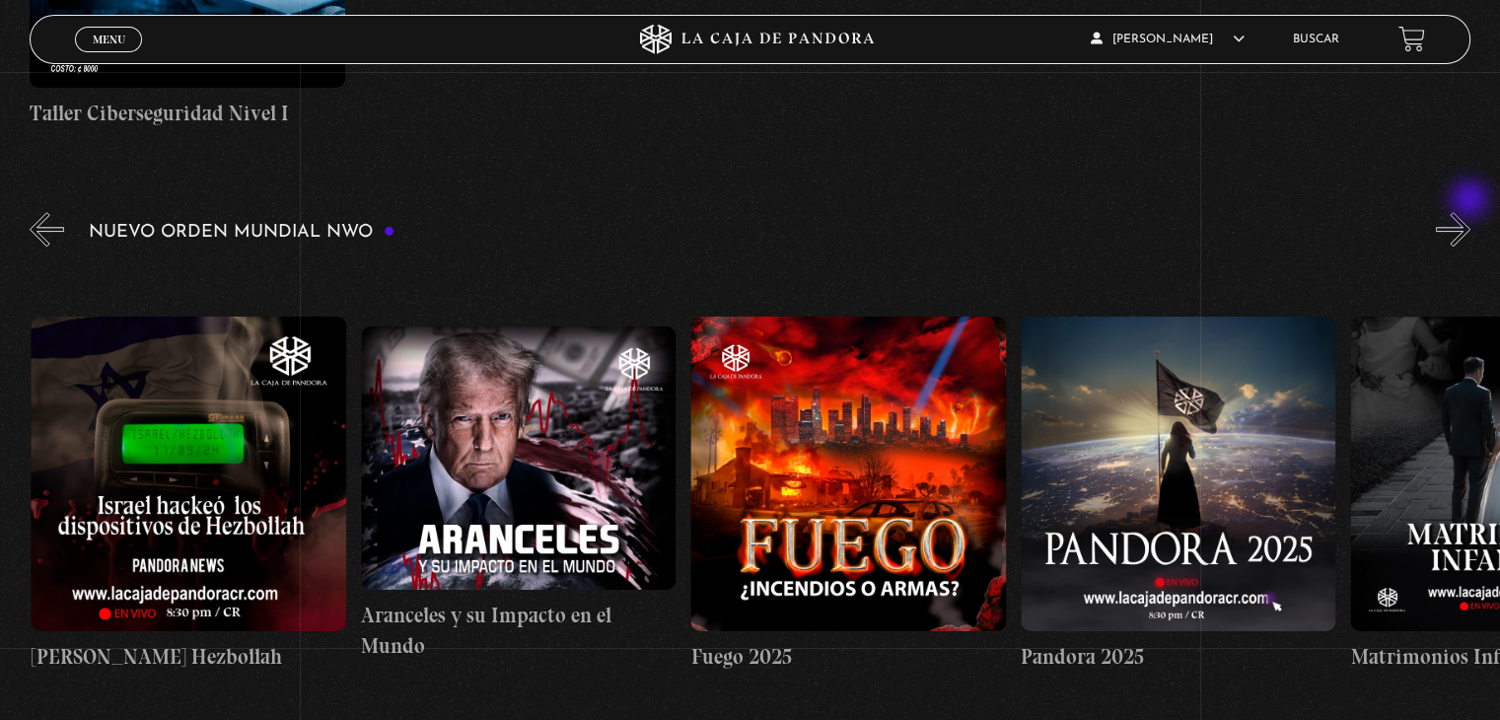
click at [1471, 212] on button "»" at bounding box center [1453, 229] width 35 height 35
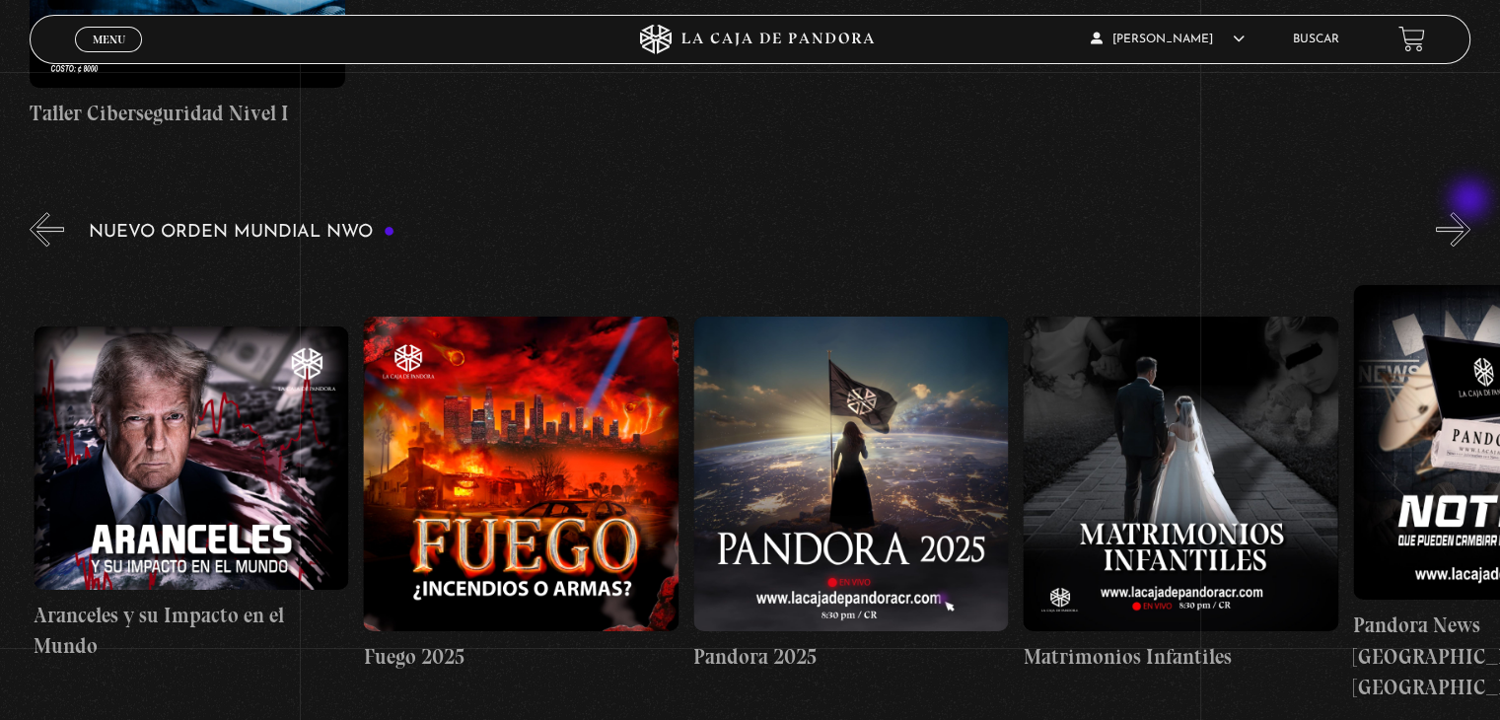
scroll to position [0, 2639]
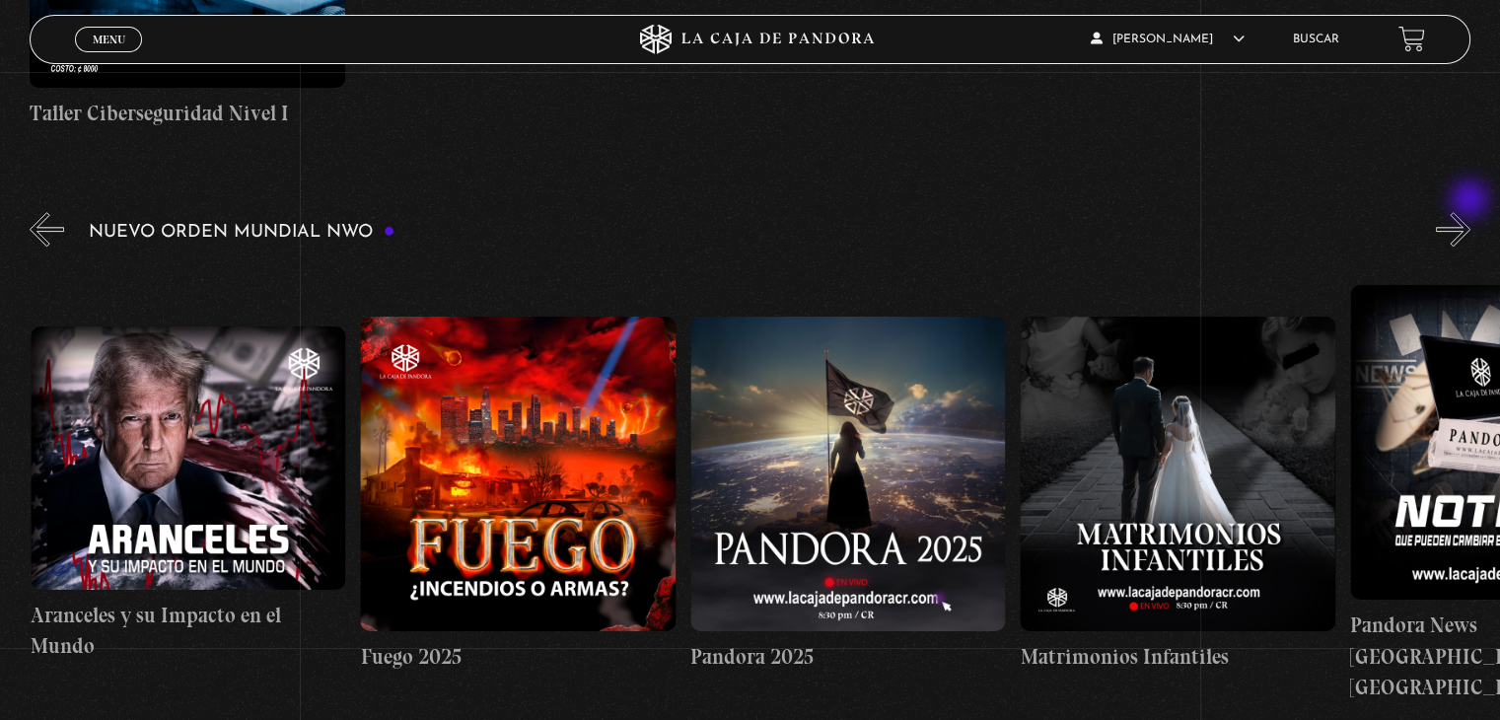
click at [1471, 212] on button "»" at bounding box center [1453, 229] width 35 height 35
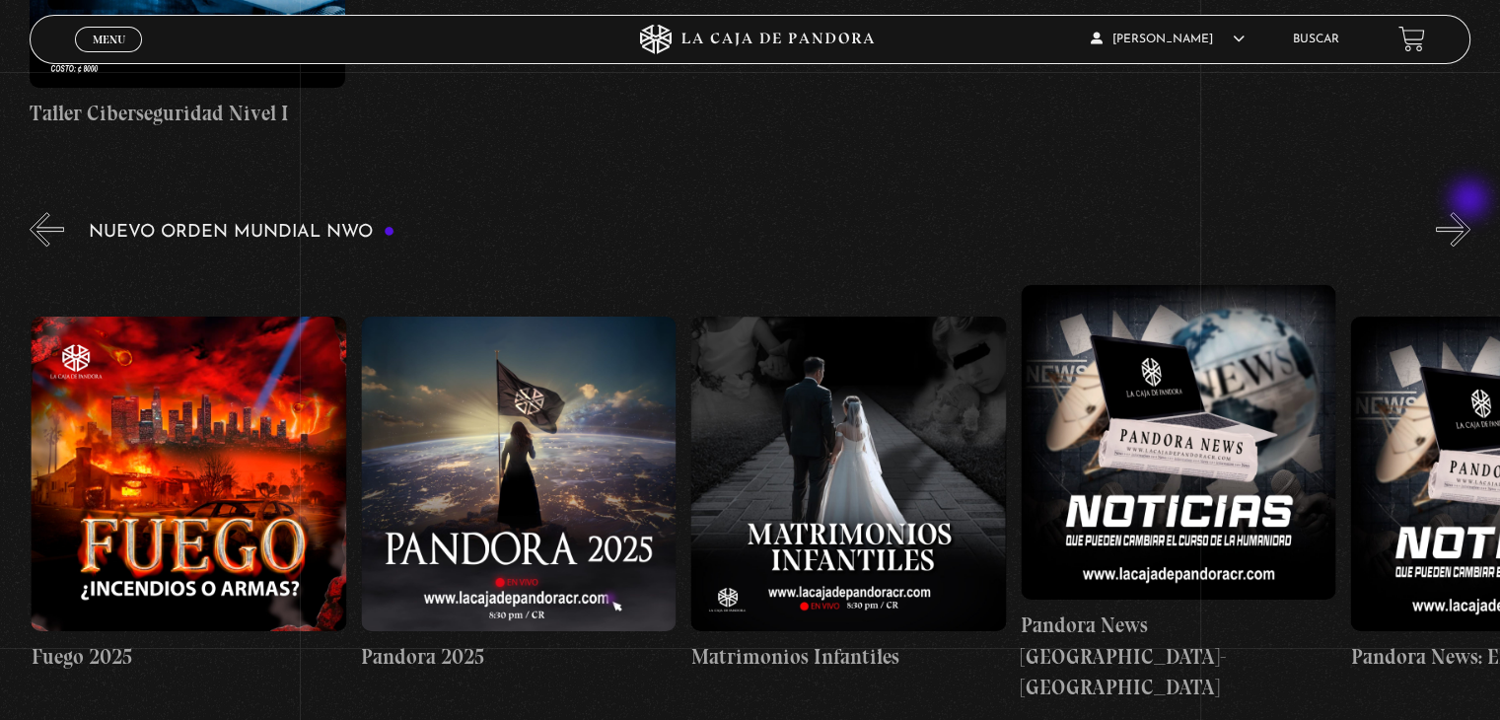
click at [1471, 212] on button "»" at bounding box center [1453, 229] width 35 height 35
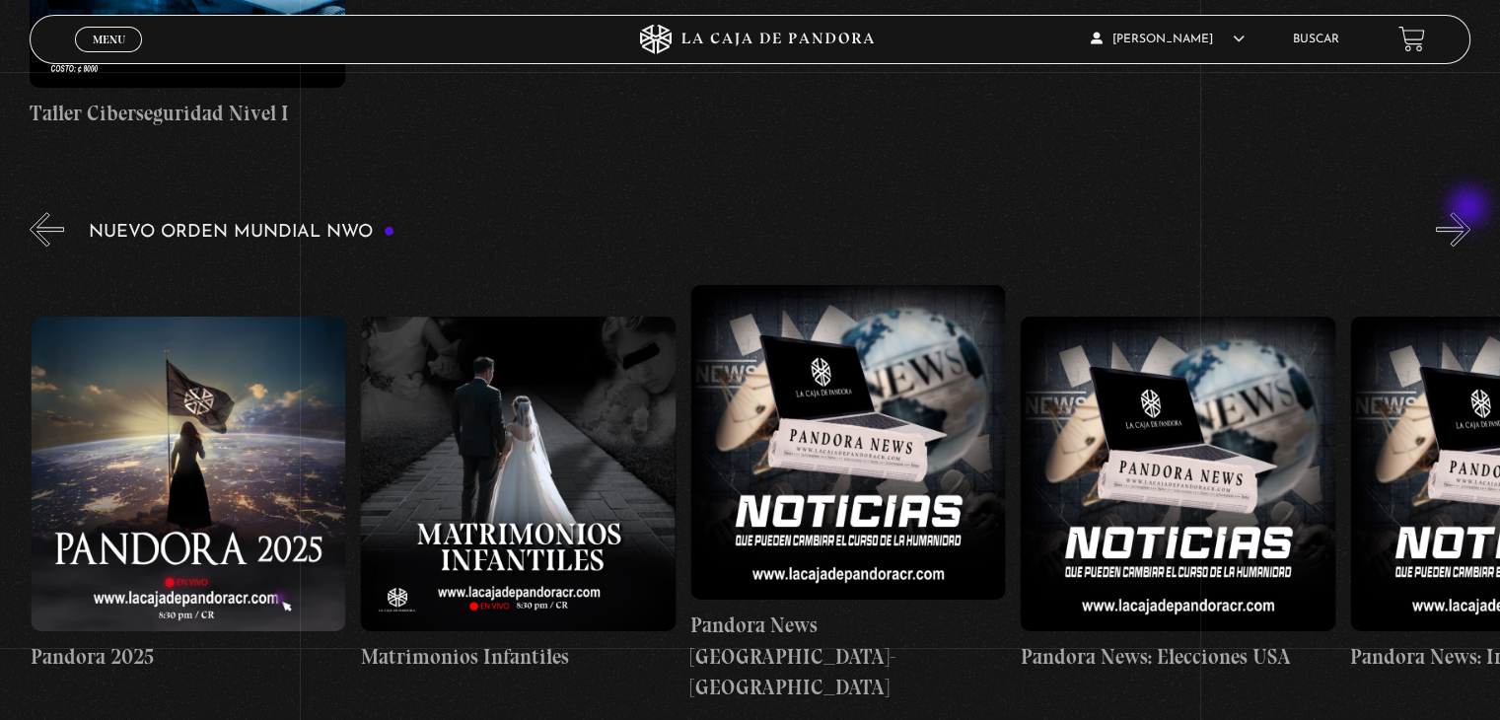
click at [1471, 212] on button "»" at bounding box center [1453, 229] width 35 height 35
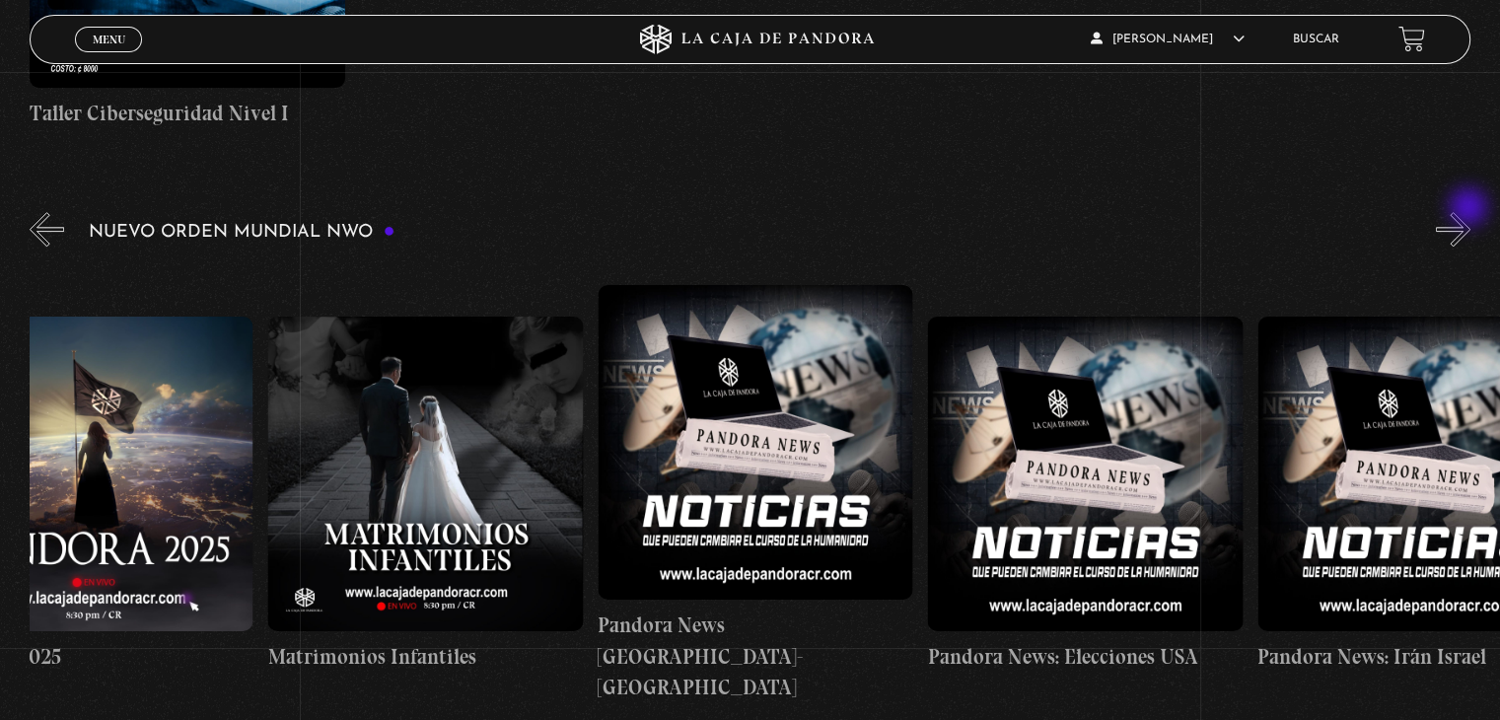
click at [1471, 212] on button "»" at bounding box center [1453, 229] width 35 height 35
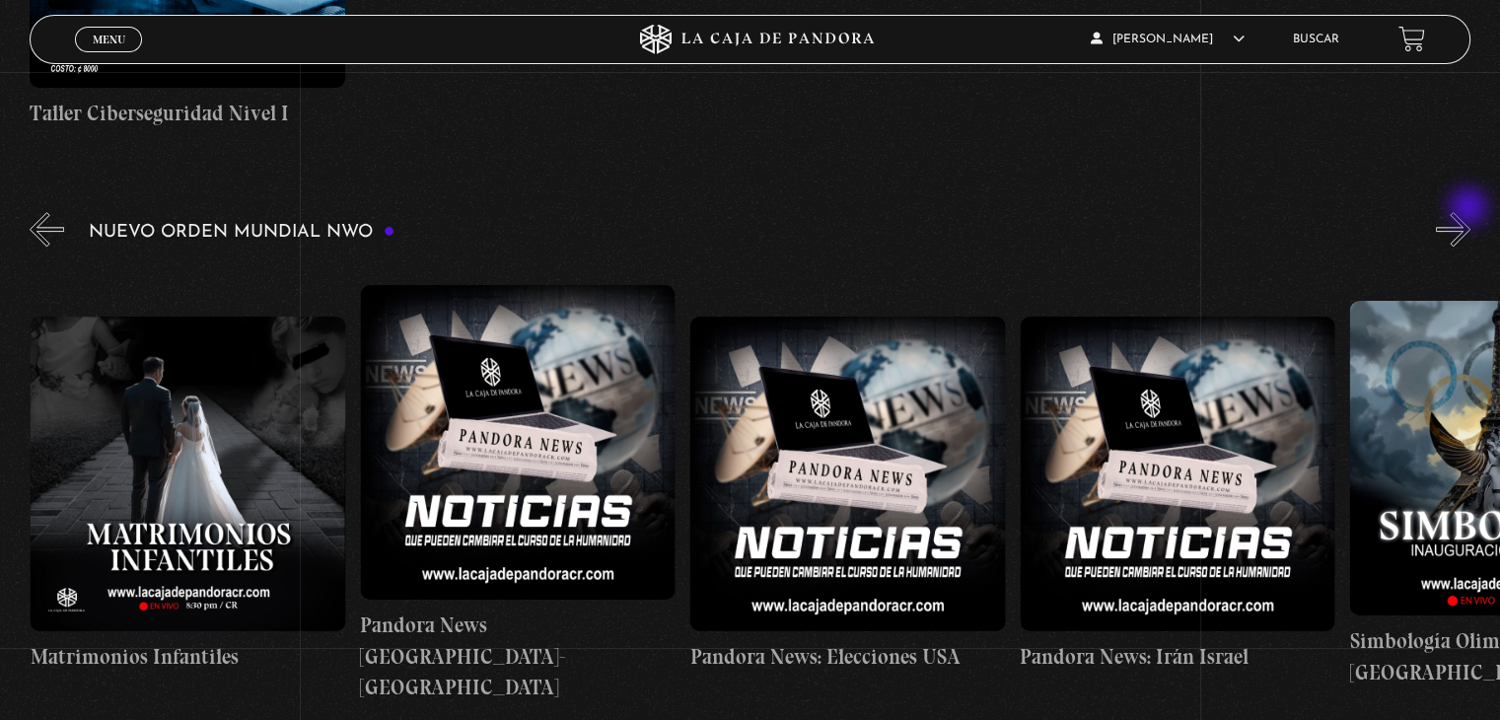
click at [1471, 212] on button "»" at bounding box center [1453, 229] width 35 height 35
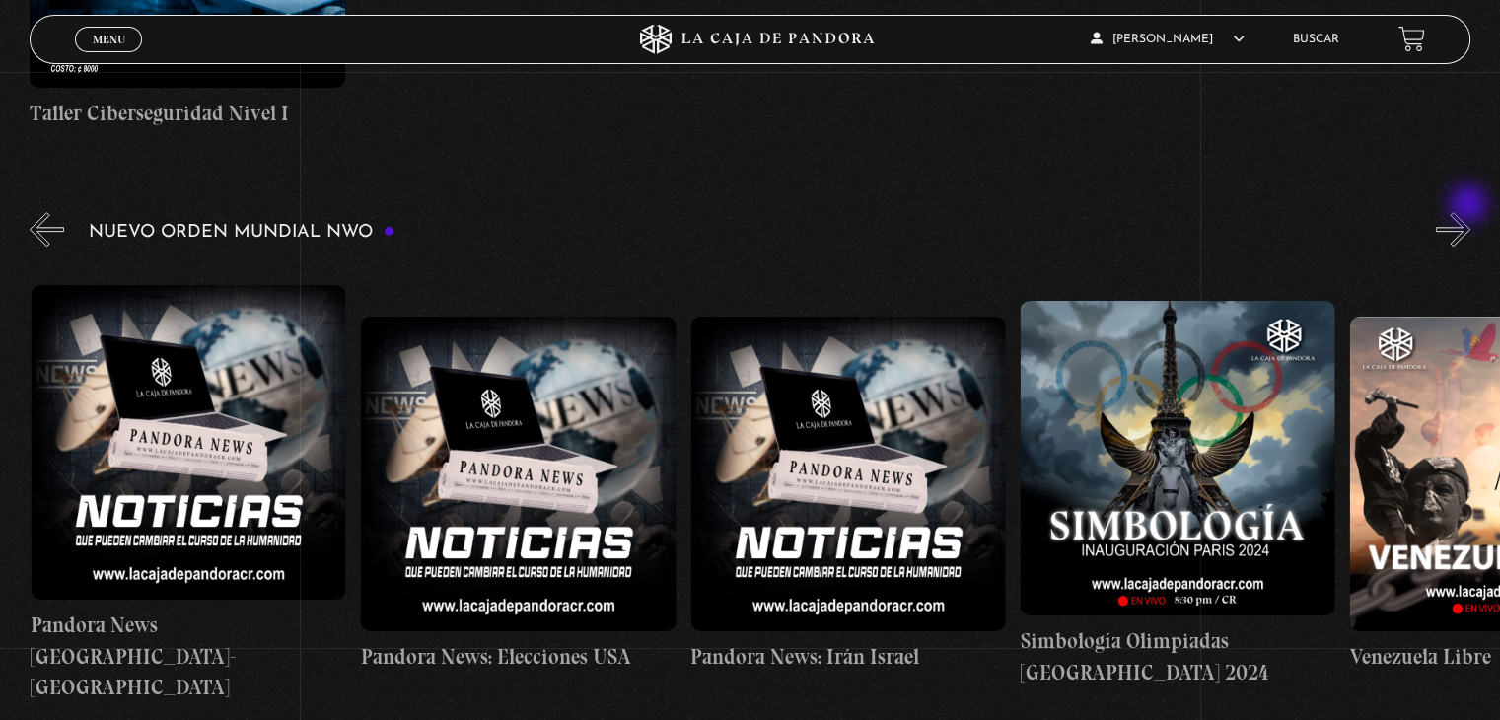
click at [1471, 212] on button "»" at bounding box center [1453, 229] width 35 height 35
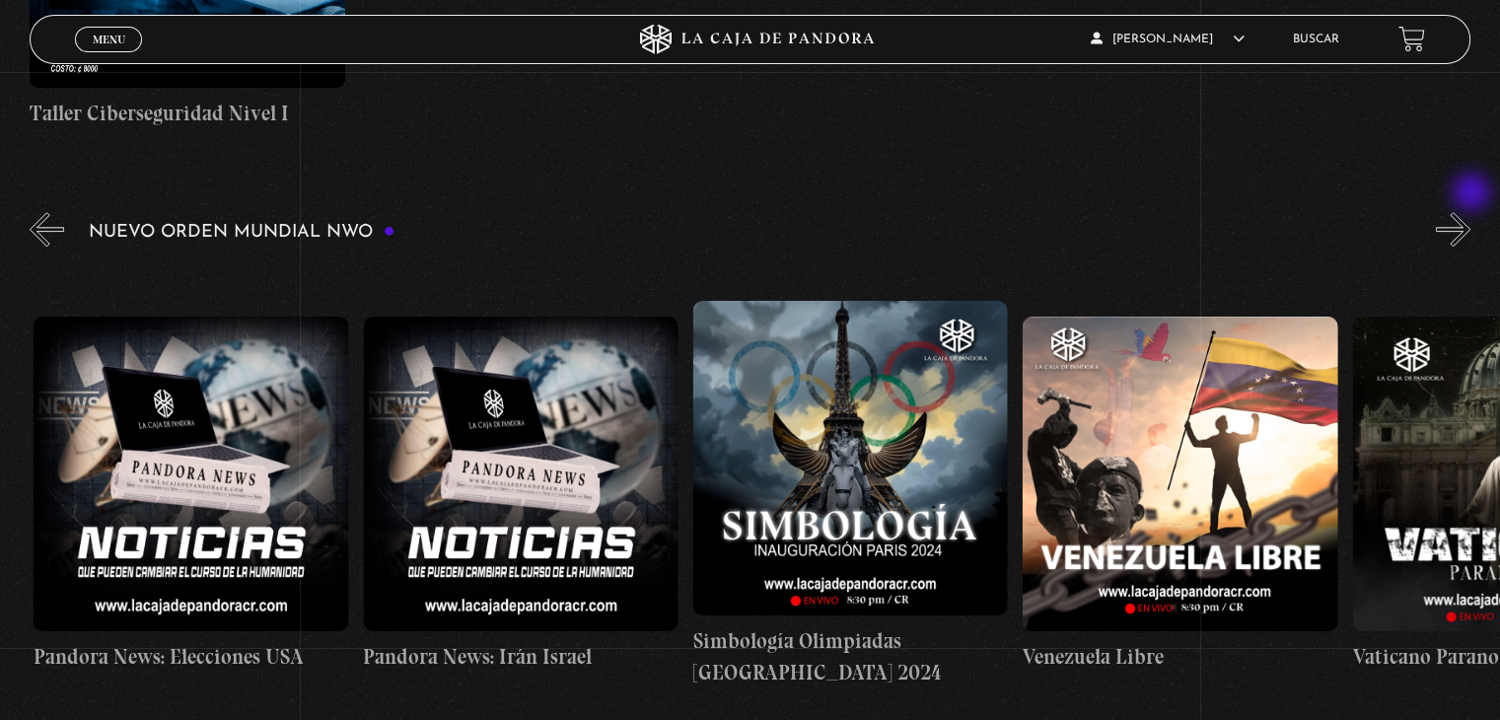
click at [1471, 212] on button "»" at bounding box center [1453, 229] width 35 height 35
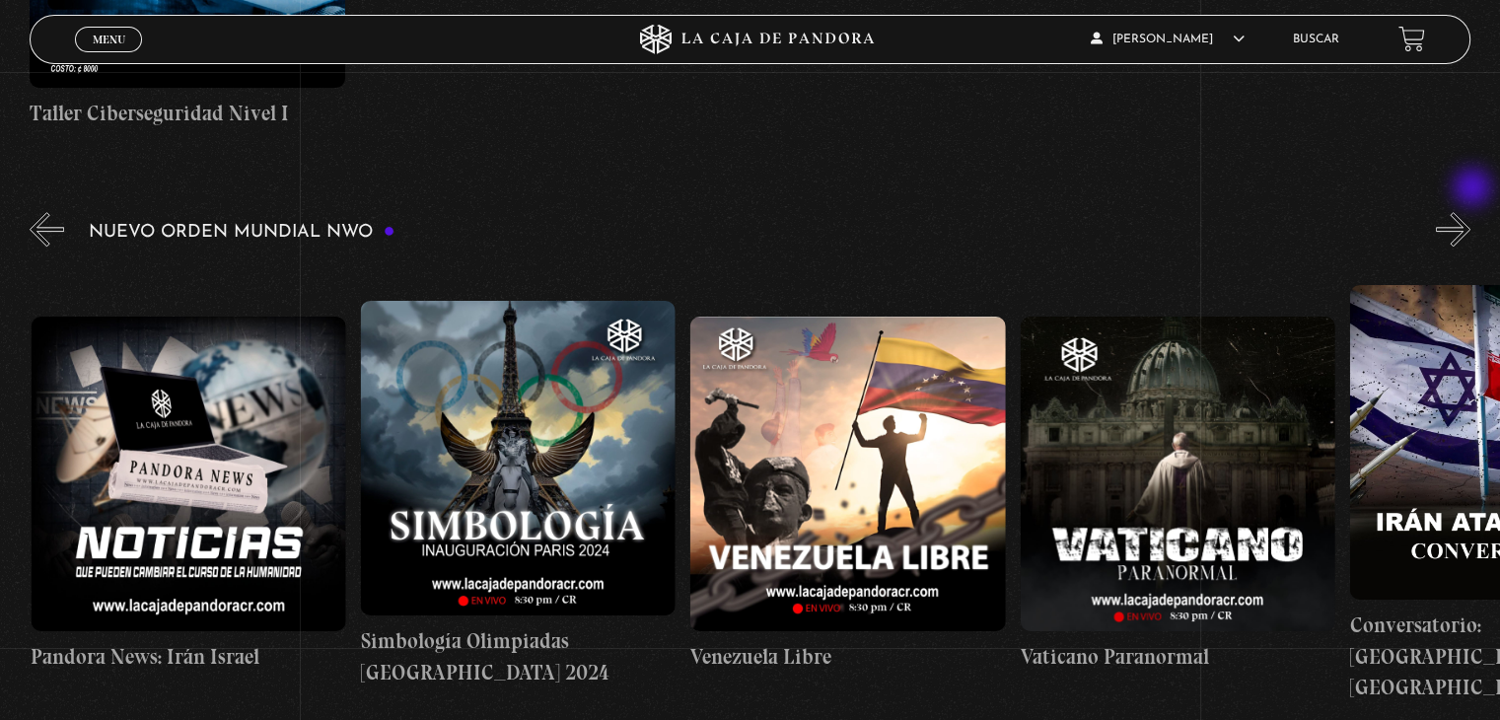
click at [1471, 212] on button "»" at bounding box center [1453, 229] width 35 height 35
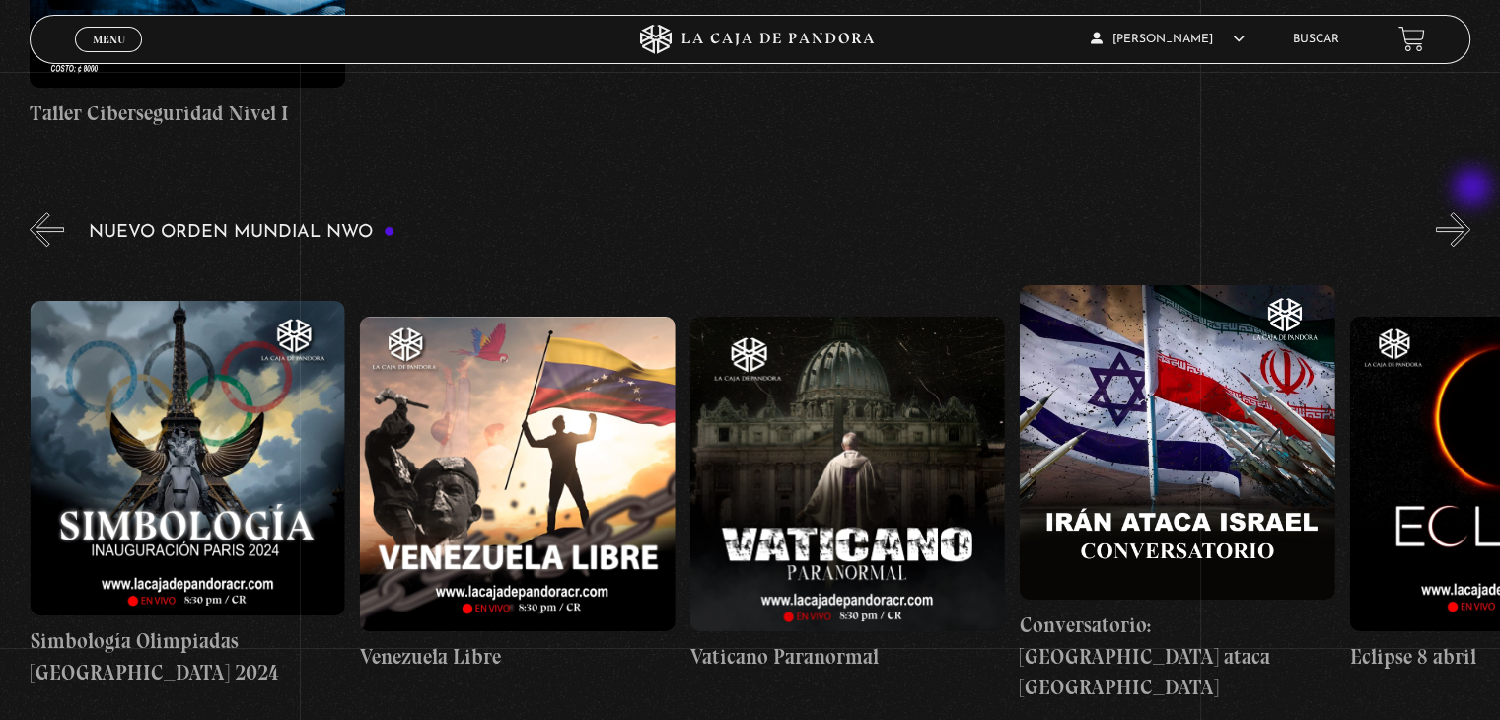
click at [1471, 212] on button "»" at bounding box center [1453, 229] width 35 height 35
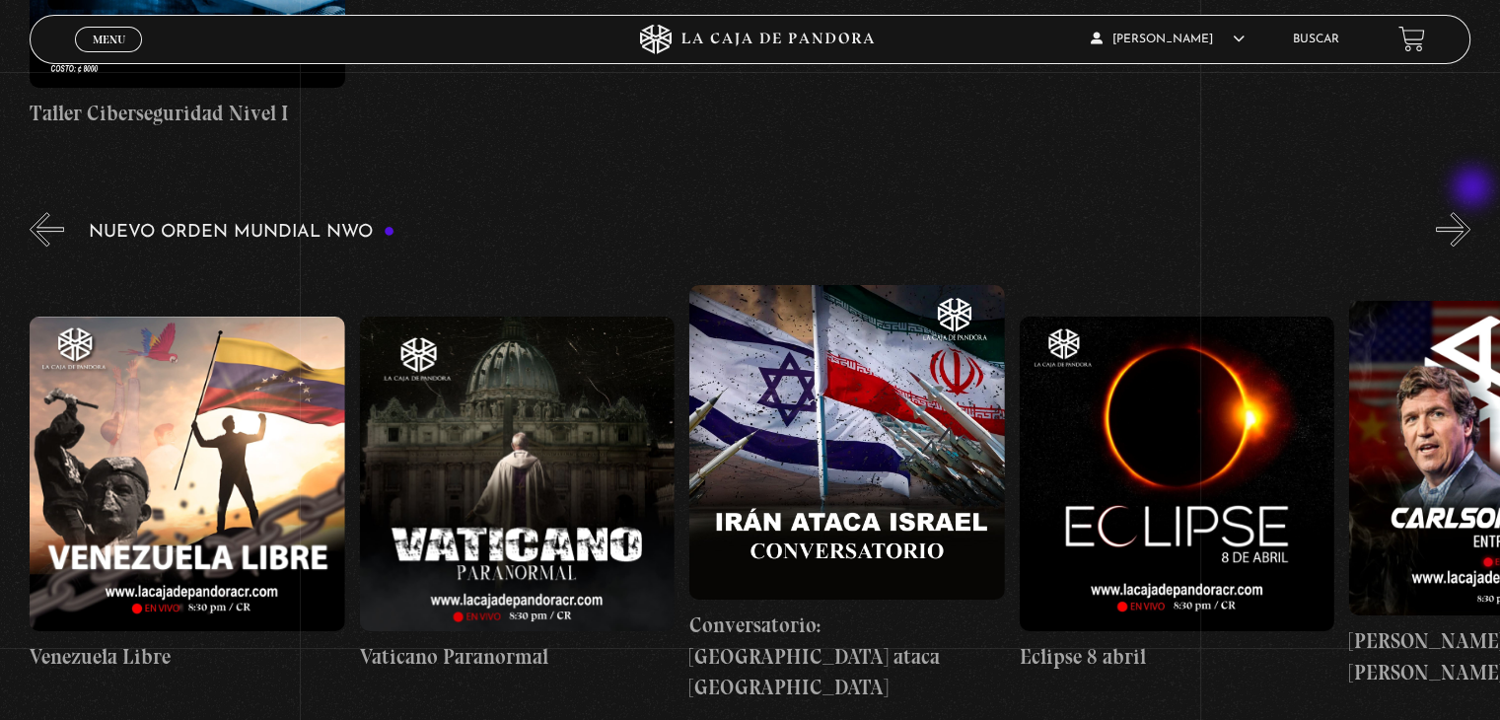
click at [1471, 212] on button "»" at bounding box center [1453, 229] width 35 height 35
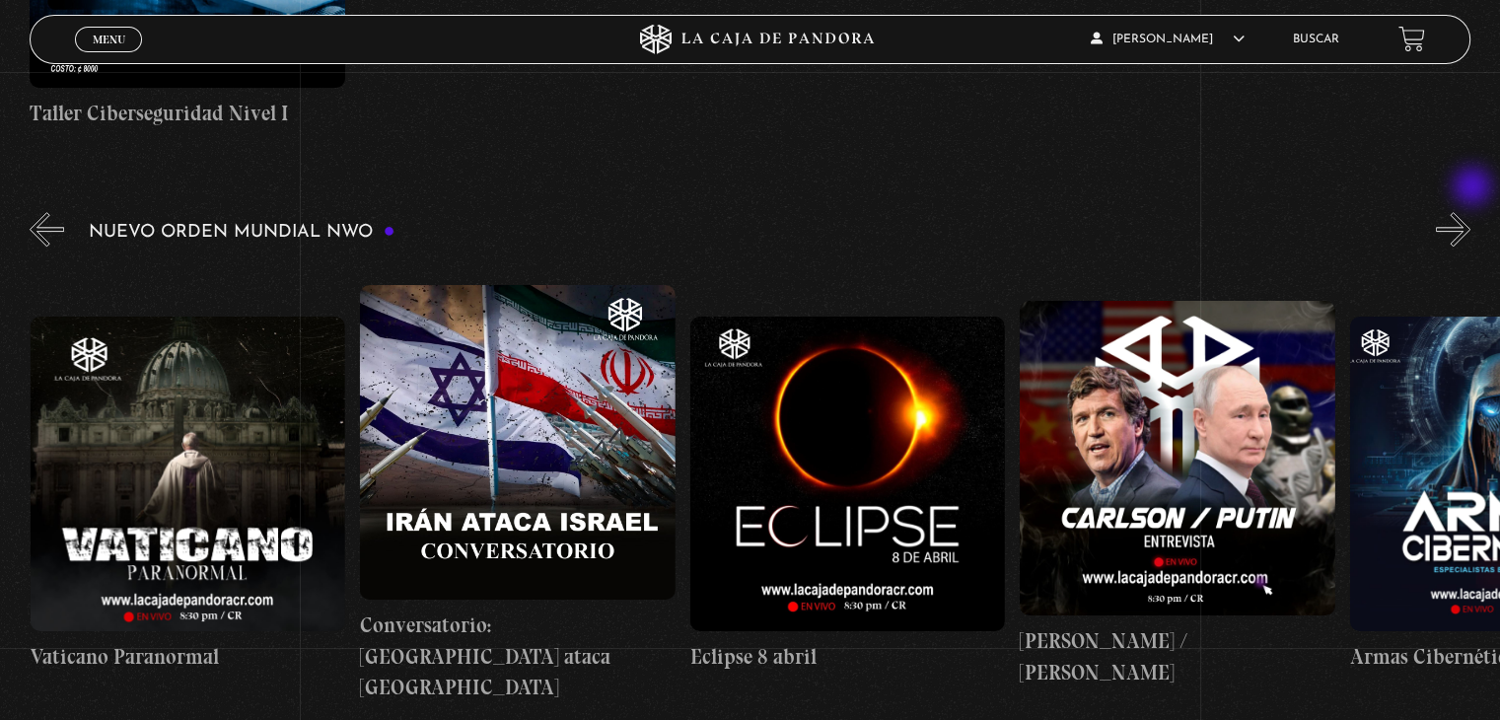
click at [1471, 212] on button "»" at bounding box center [1453, 229] width 35 height 35
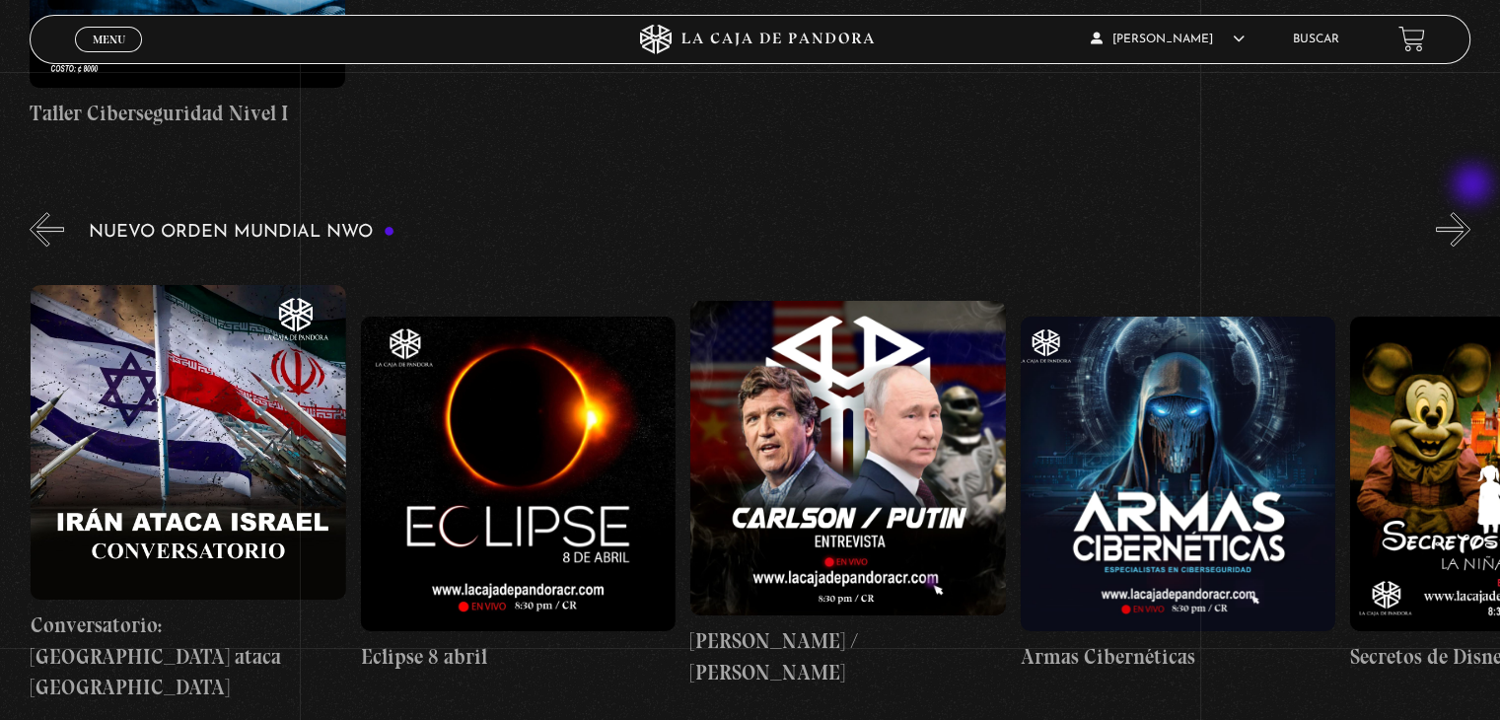
click at [1471, 212] on button "»" at bounding box center [1453, 229] width 35 height 35
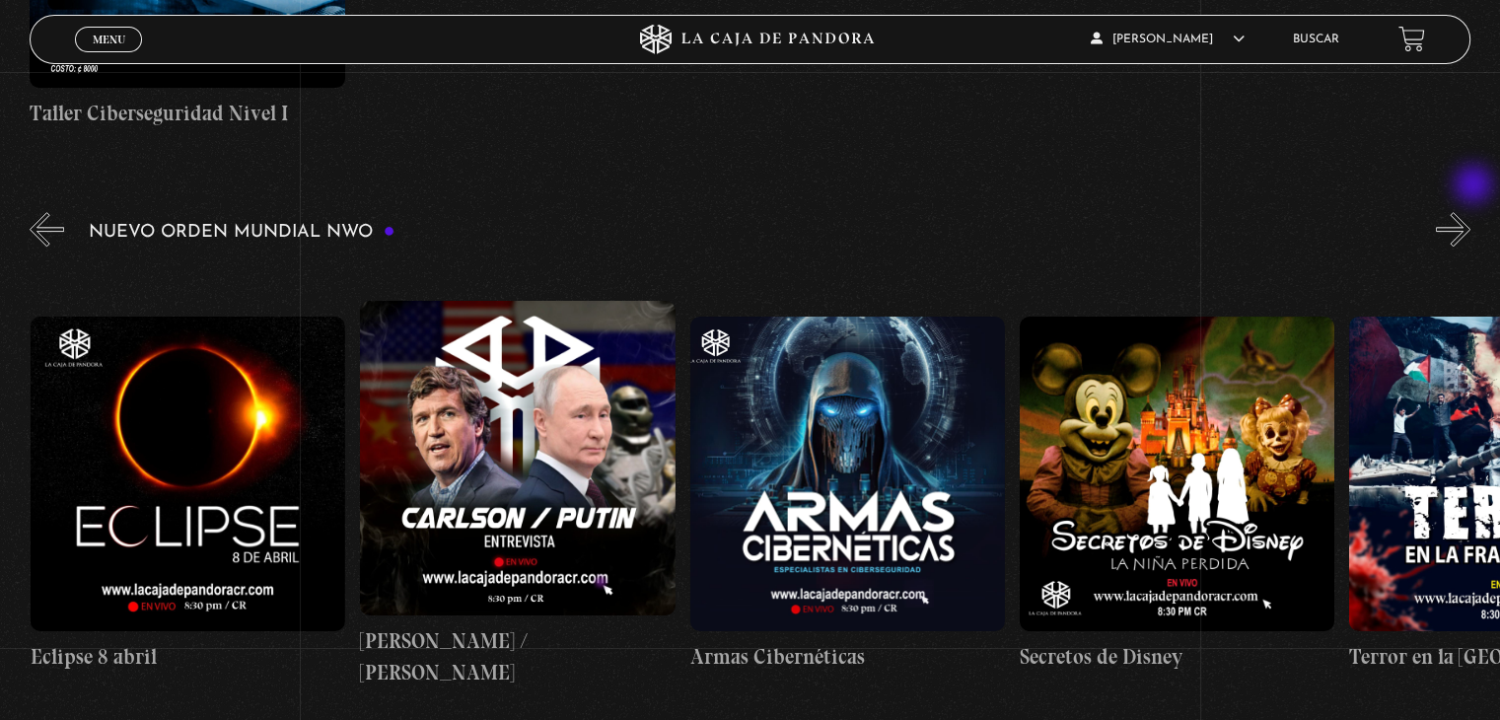
click at [1471, 212] on button "»" at bounding box center [1453, 229] width 35 height 35
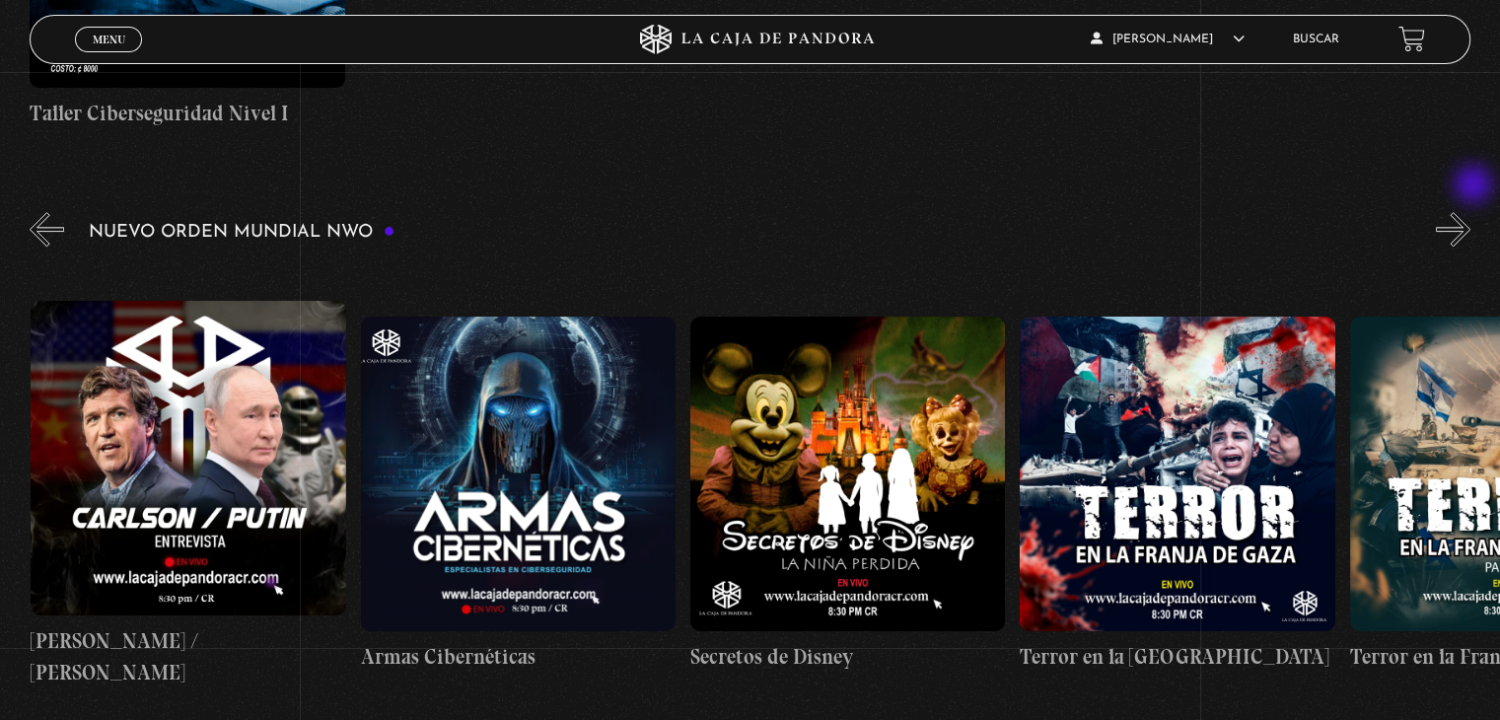
click at [1471, 212] on button "»" at bounding box center [1453, 229] width 35 height 35
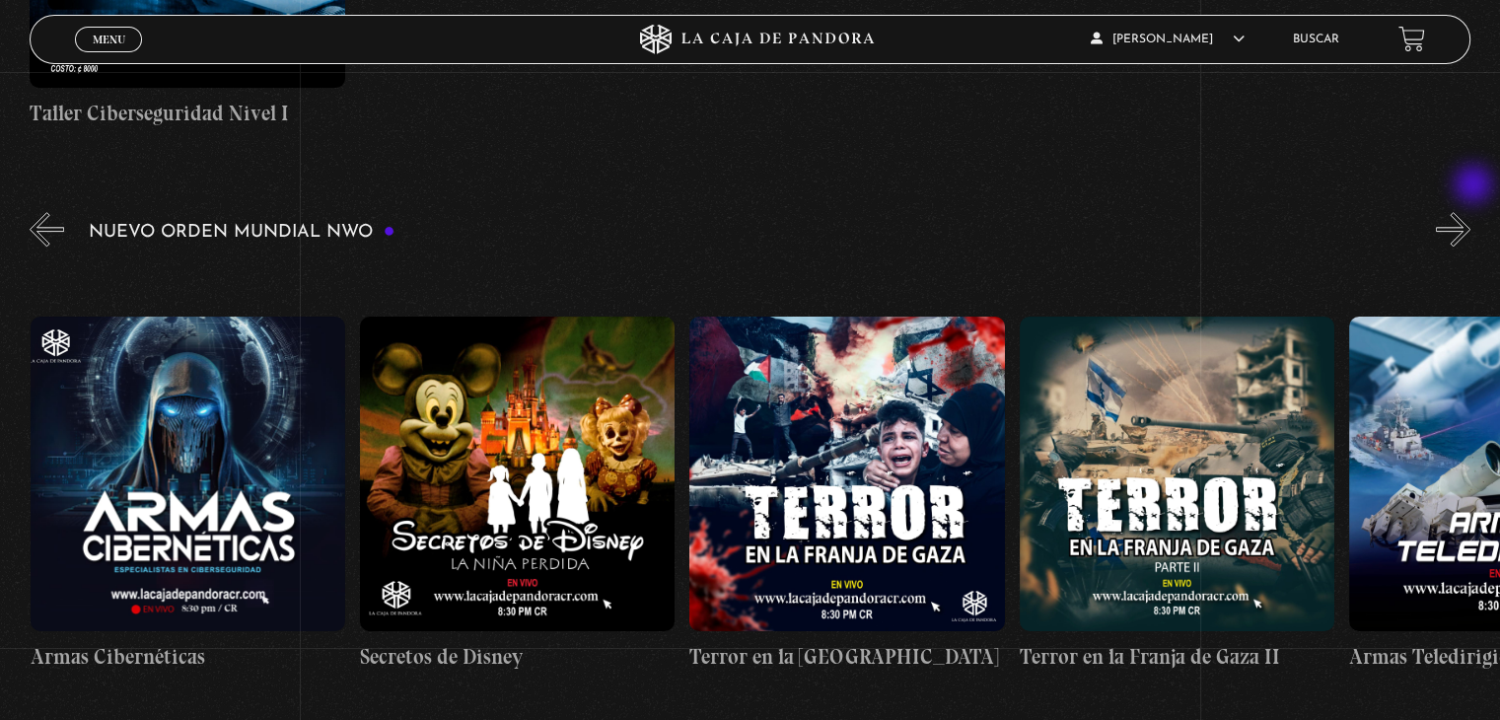
click at [1471, 212] on button "»" at bounding box center [1453, 229] width 35 height 35
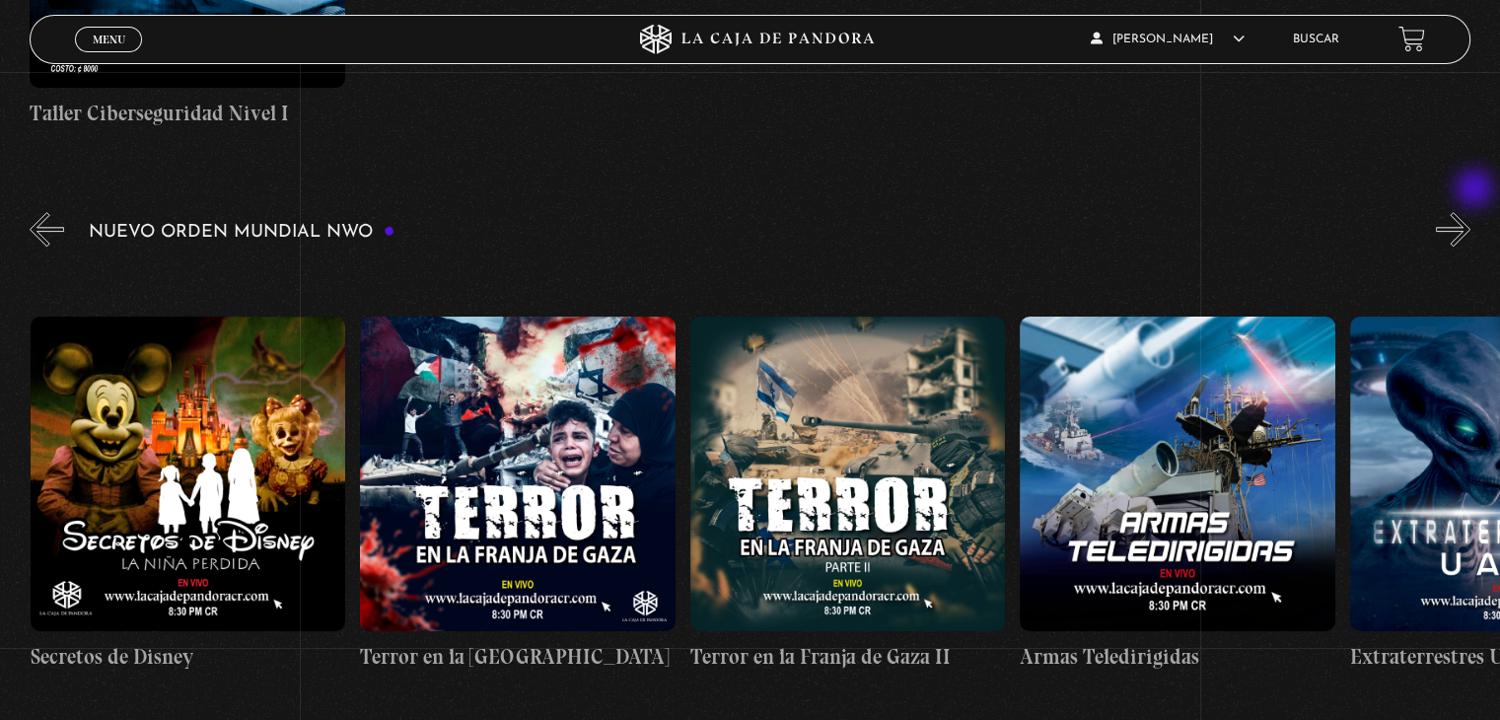
click at [1471, 212] on button "»" at bounding box center [1453, 229] width 35 height 35
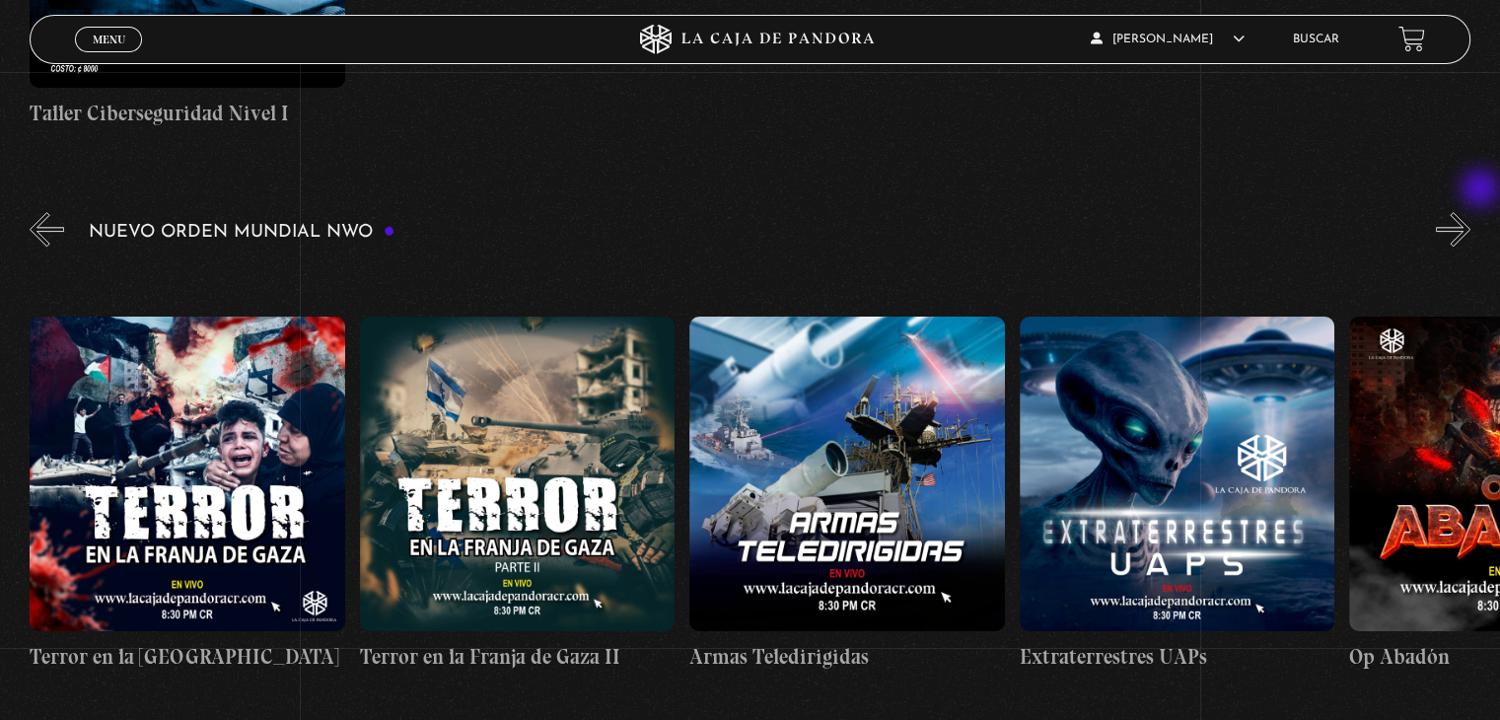
click at [1471, 212] on button "»" at bounding box center [1453, 229] width 35 height 35
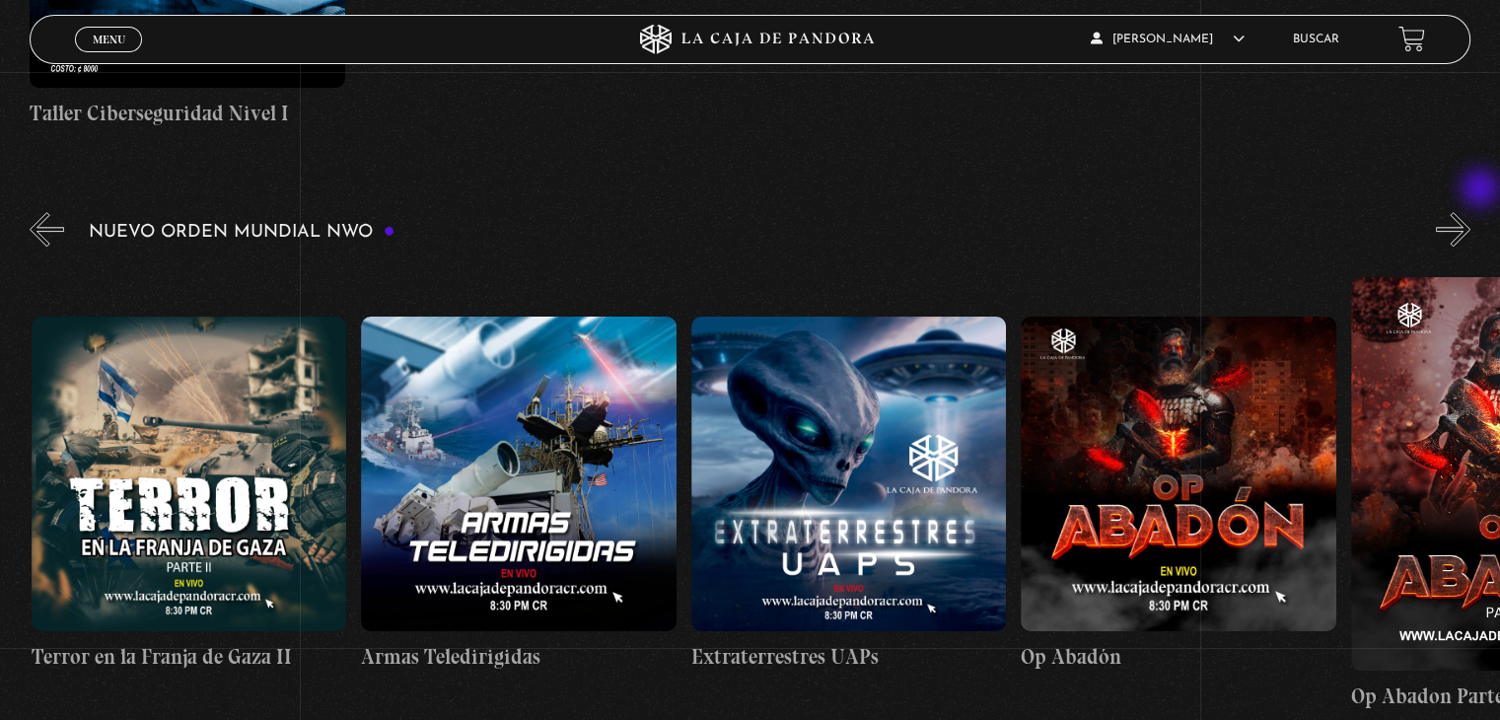
scroll to position [0, 7917]
click at [1492, 208] on div "Nuevo Orden Mundial NWO 2023" at bounding box center [765, 467] width 1471 height 519
drag, startPoint x: 1456, startPoint y: 190, endPoint x: 1430, endPoint y: 204, distance: 29.1
click at [1430, 208] on div "Nuevo Orden Mundial NWO 2023" at bounding box center [765, 467] width 1471 height 519
click at [1459, 212] on button "»" at bounding box center [1453, 229] width 35 height 35
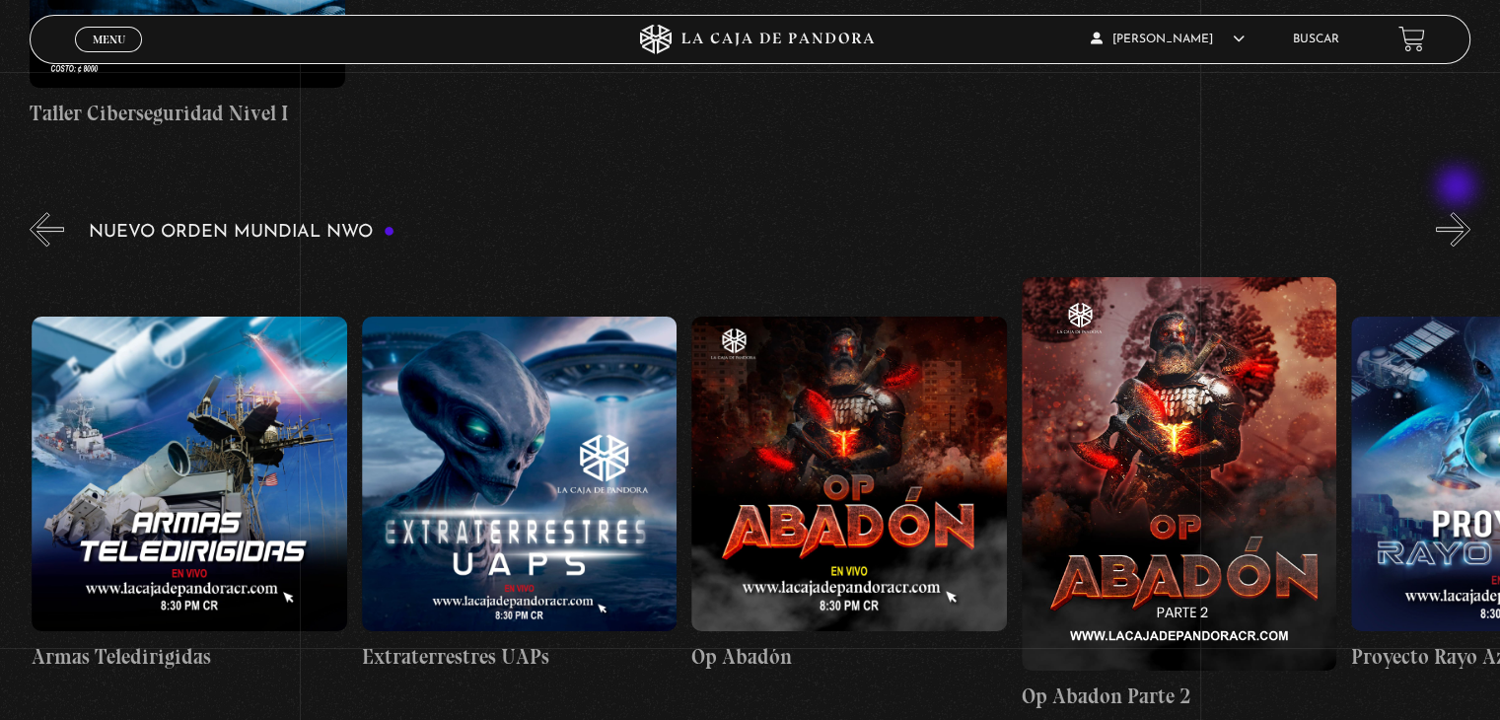
scroll to position [0, 8247]
click at [1464, 212] on button "»" at bounding box center [1453, 229] width 35 height 35
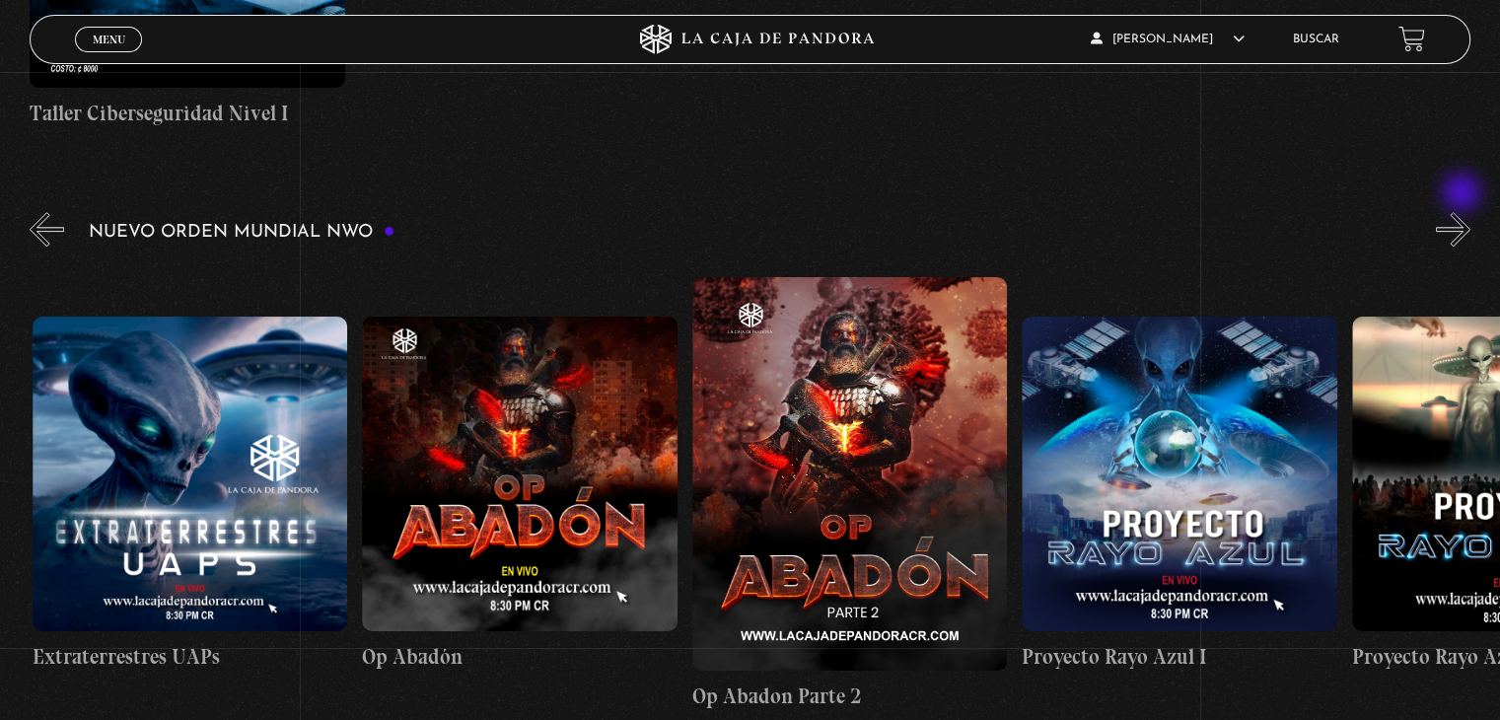
scroll to position [0, 8577]
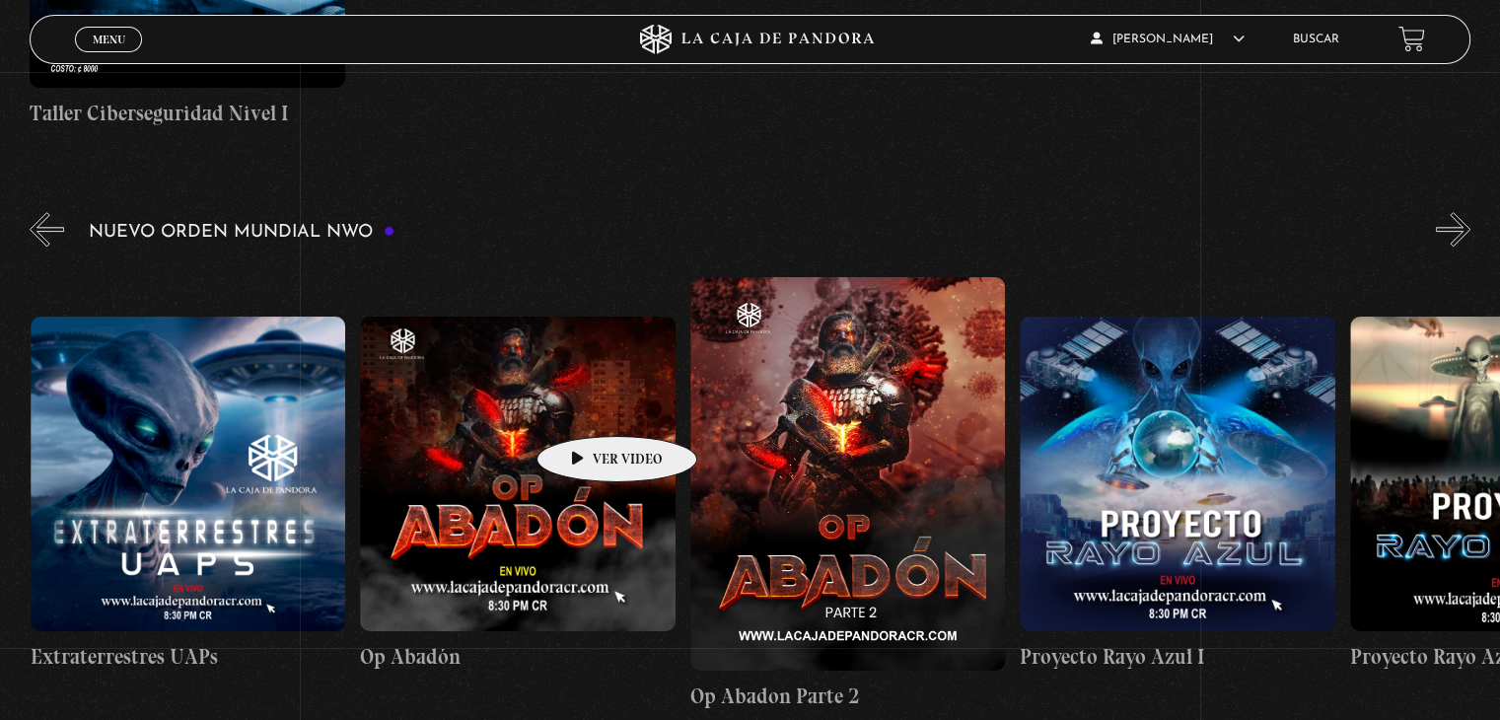
click at [586, 406] on figure at bounding box center [517, 474] width 315 height 315
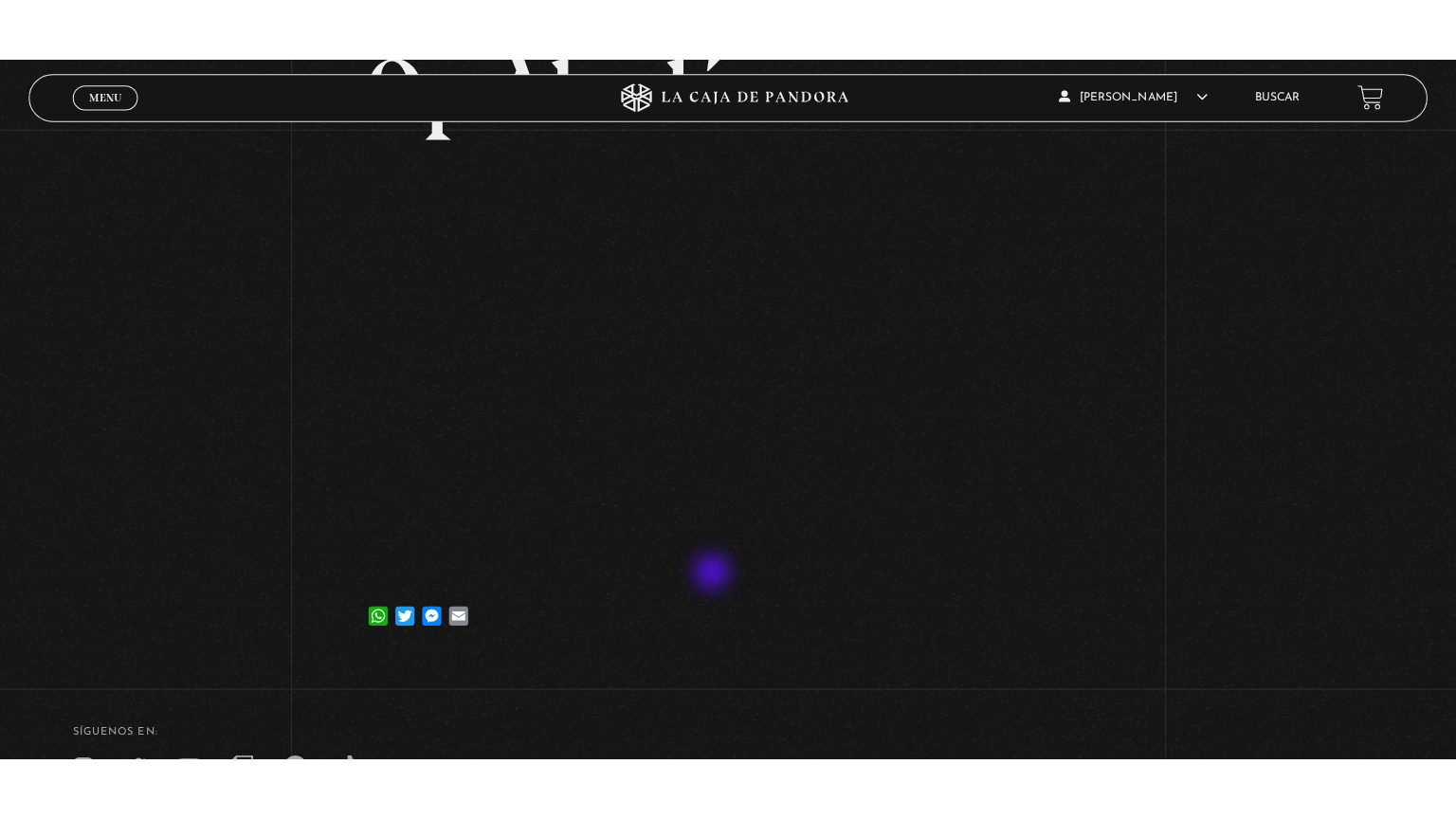
scroll to position [95, 0]
